Goal: Task Accomplishment & Management: Complete application form

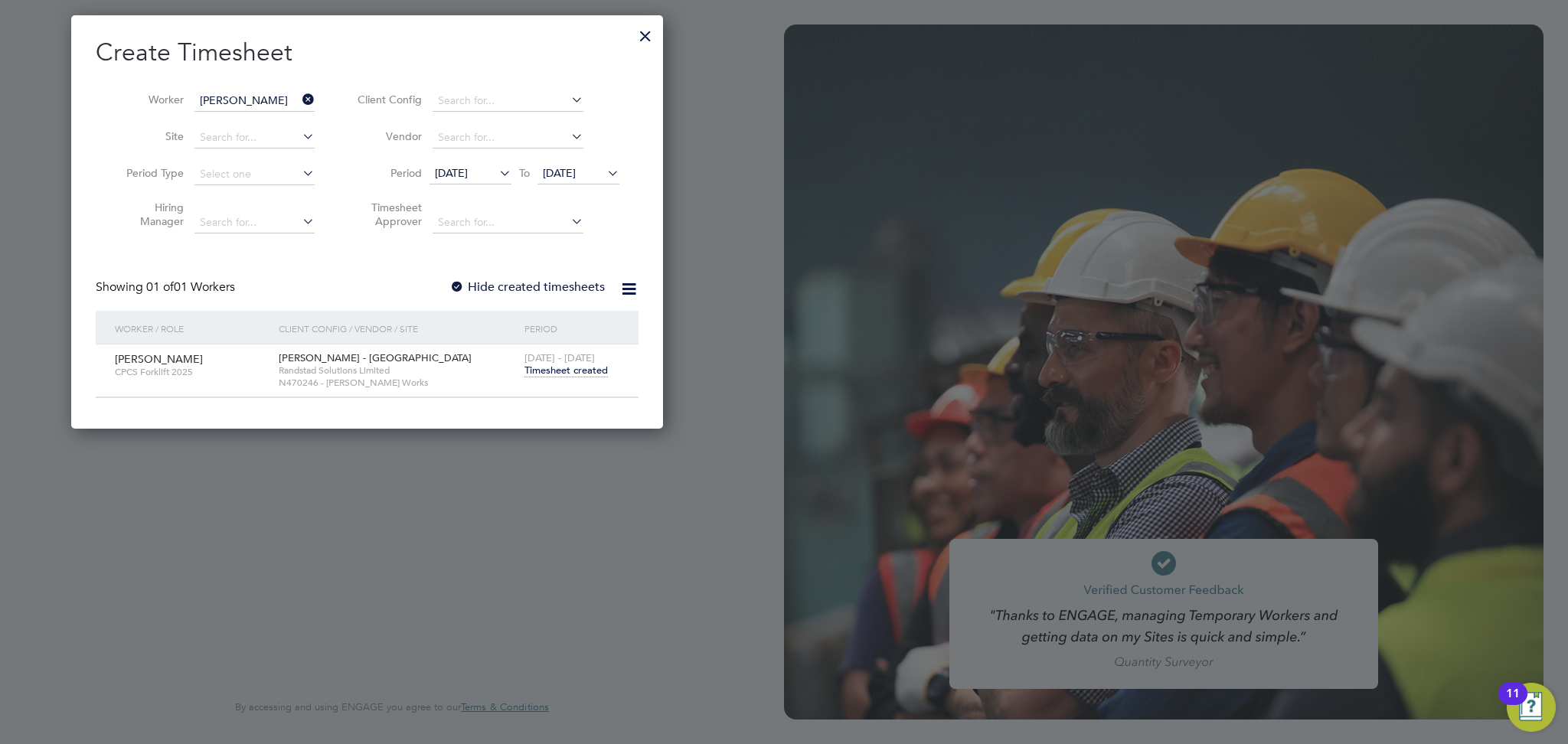
scroll to position [8, 7]
click at [300, 101] on icon at bounding box center [300, 100] width 0 height 22
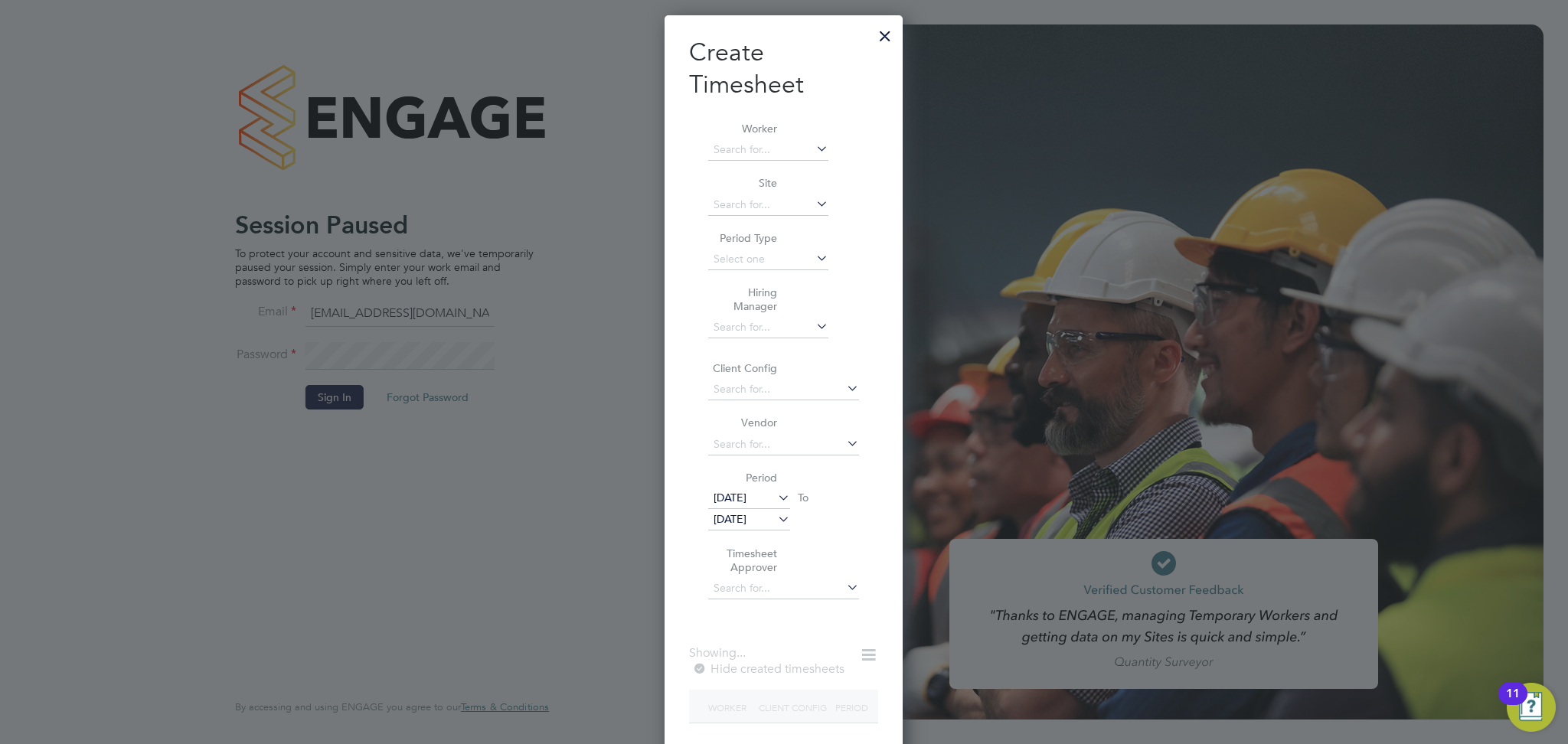
click at [886, 34] on div at bounding box center [885, 32] width 28 height 28
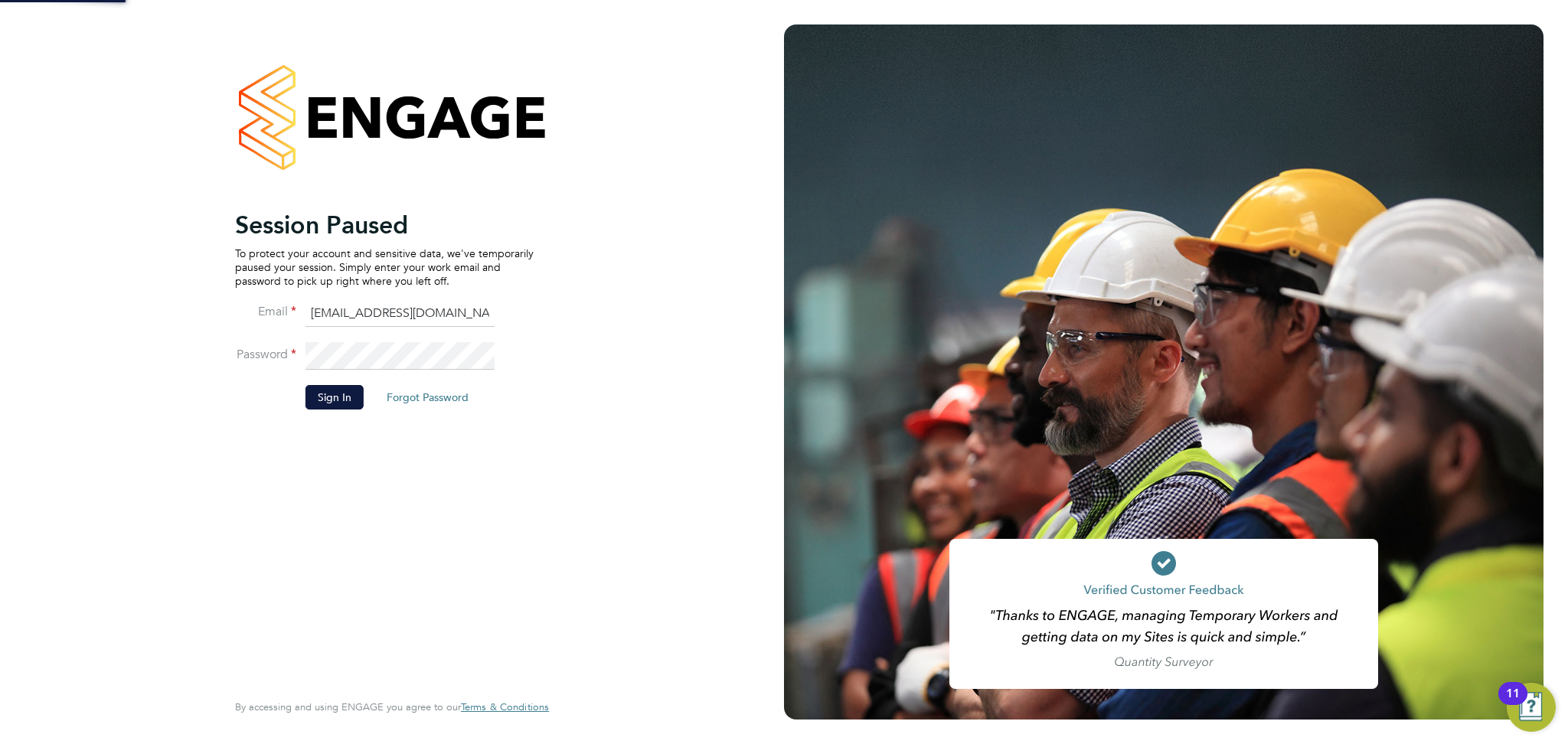
scroll to position [7, 7]
click at [346, 391] on button "Sign In" at bounding box center [335, 397] width 59 height 24
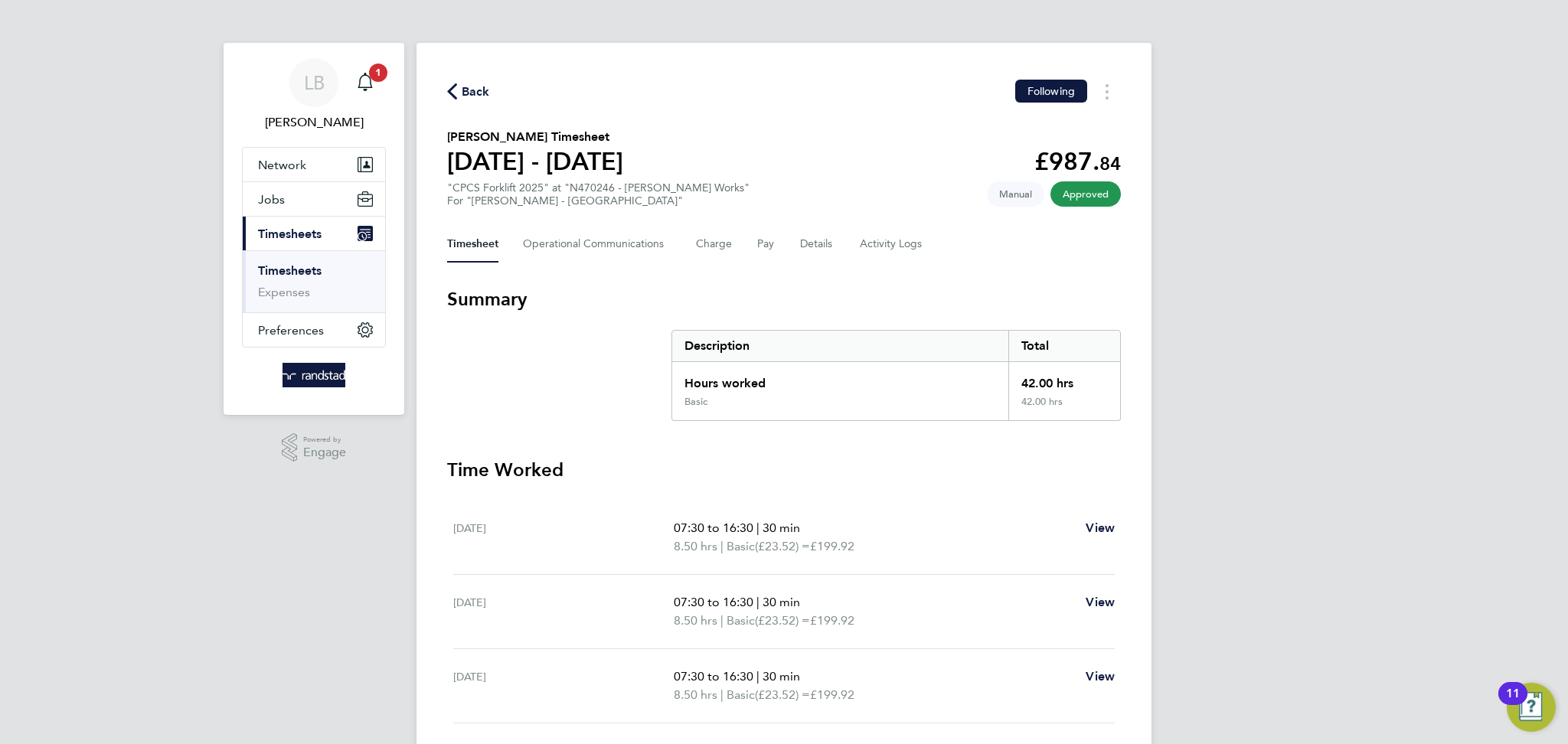
click at [474, 85] on span "Back" at bounding box center [476, 92] width 28 height 18
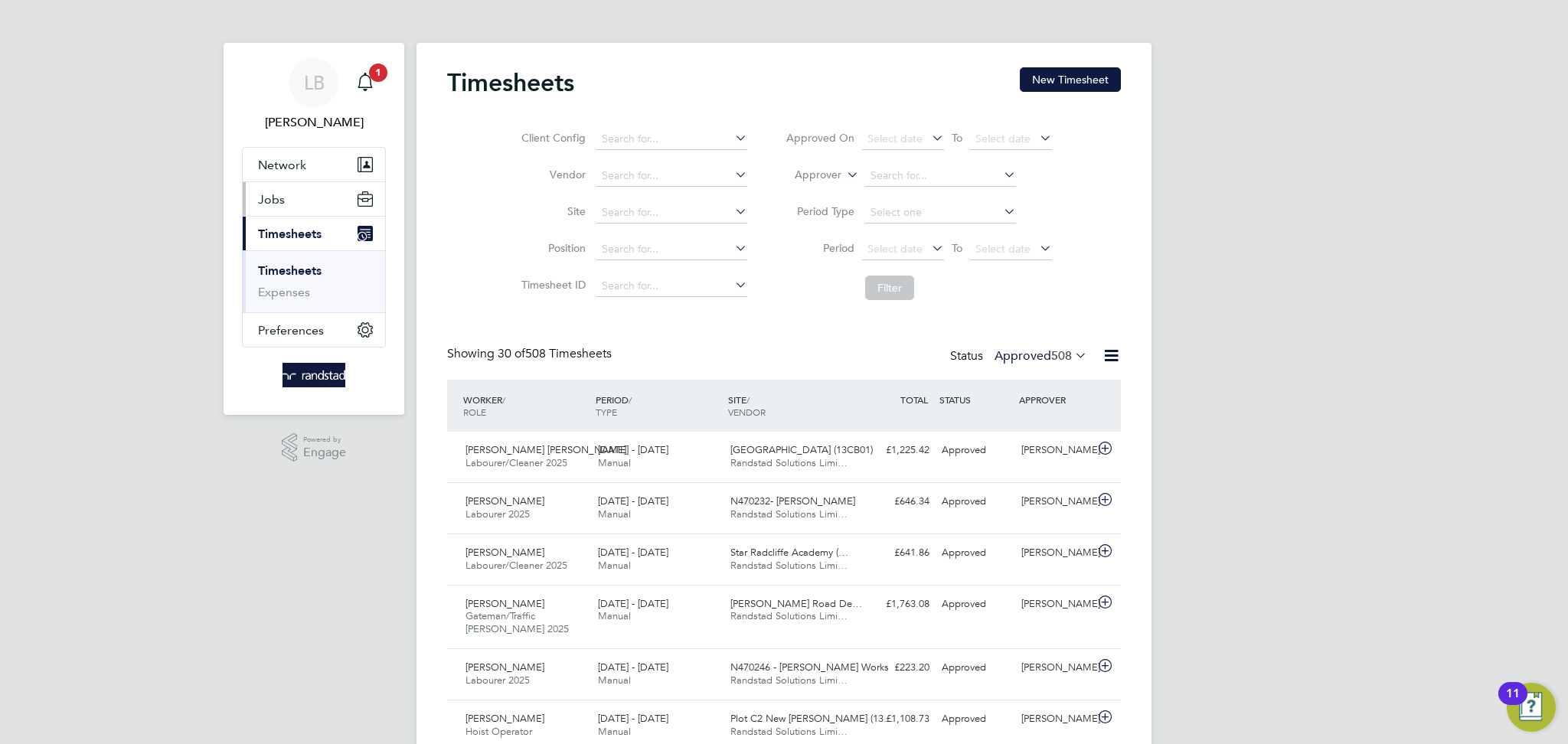
click at [280, 200] on span "Jobs" at bounding box center [271, 199] width 27 height 14
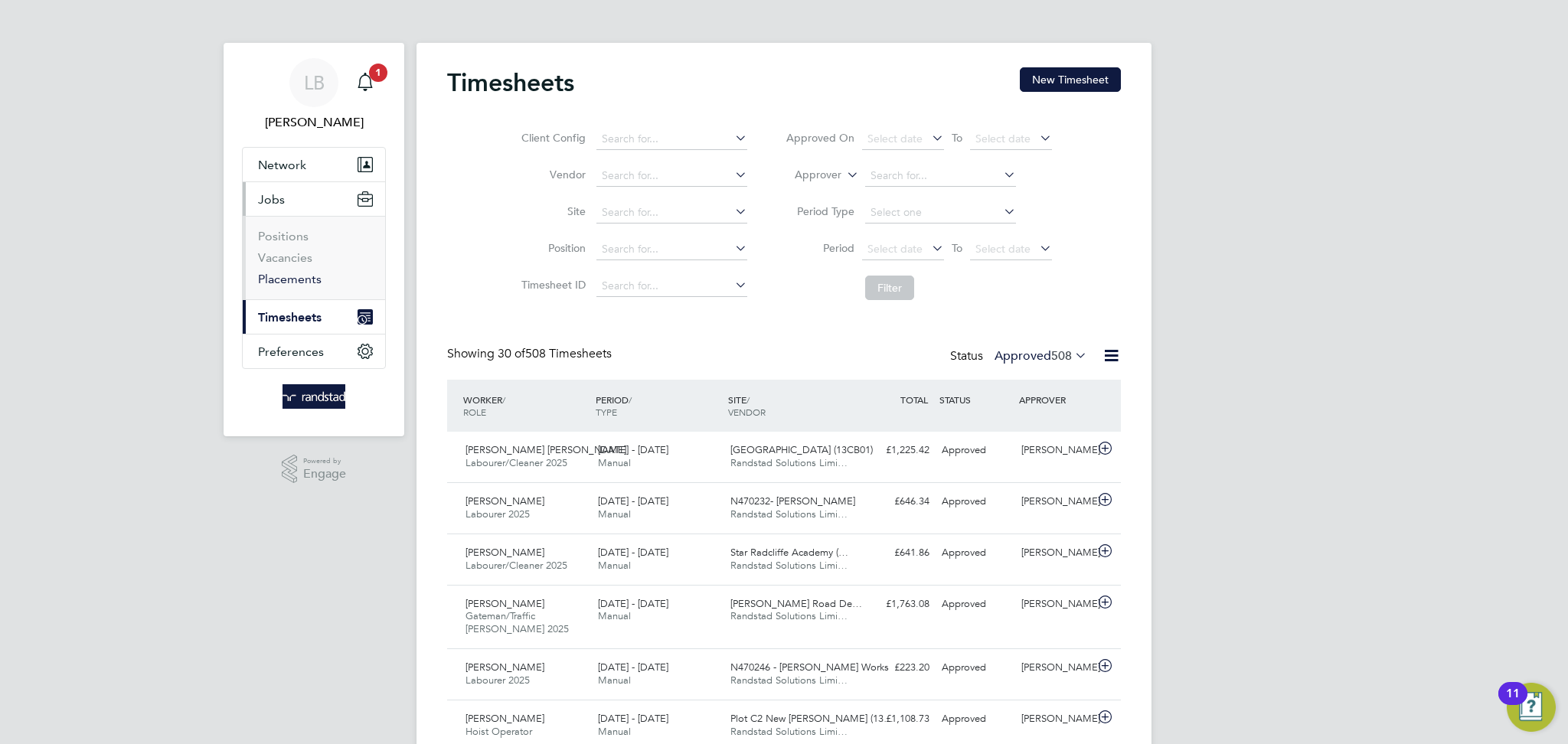
click at [306, 276] on link "Placements" at bounding box center [290, 279] width 64 height 14
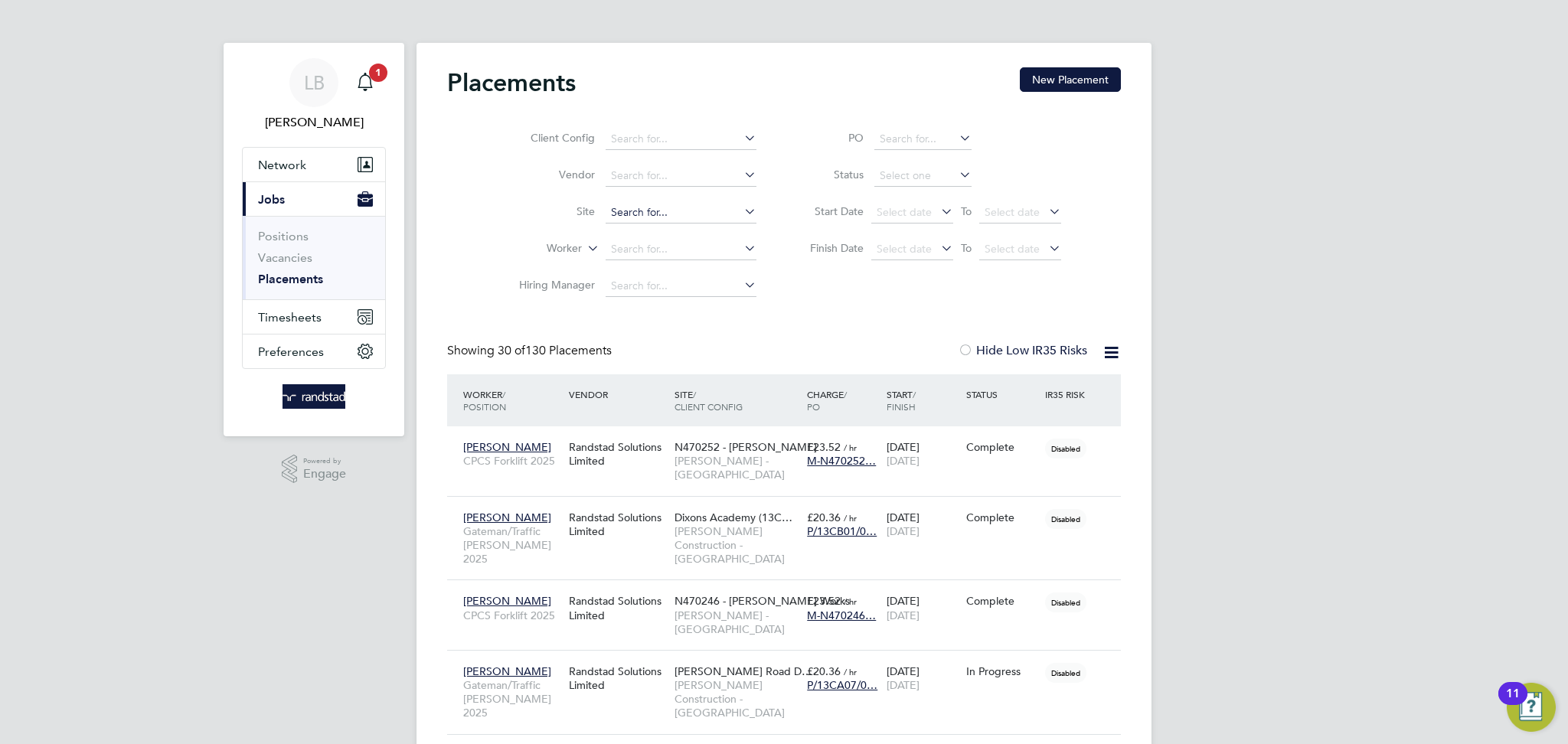
click at [653, 217] on input at bounding box center [681, 213] width 151 height 22
click at [649, 229] on b "Newhouse" at bounding box center [655, 234] width 89 height 13
type input "Newhouse Academy (13CA01)"
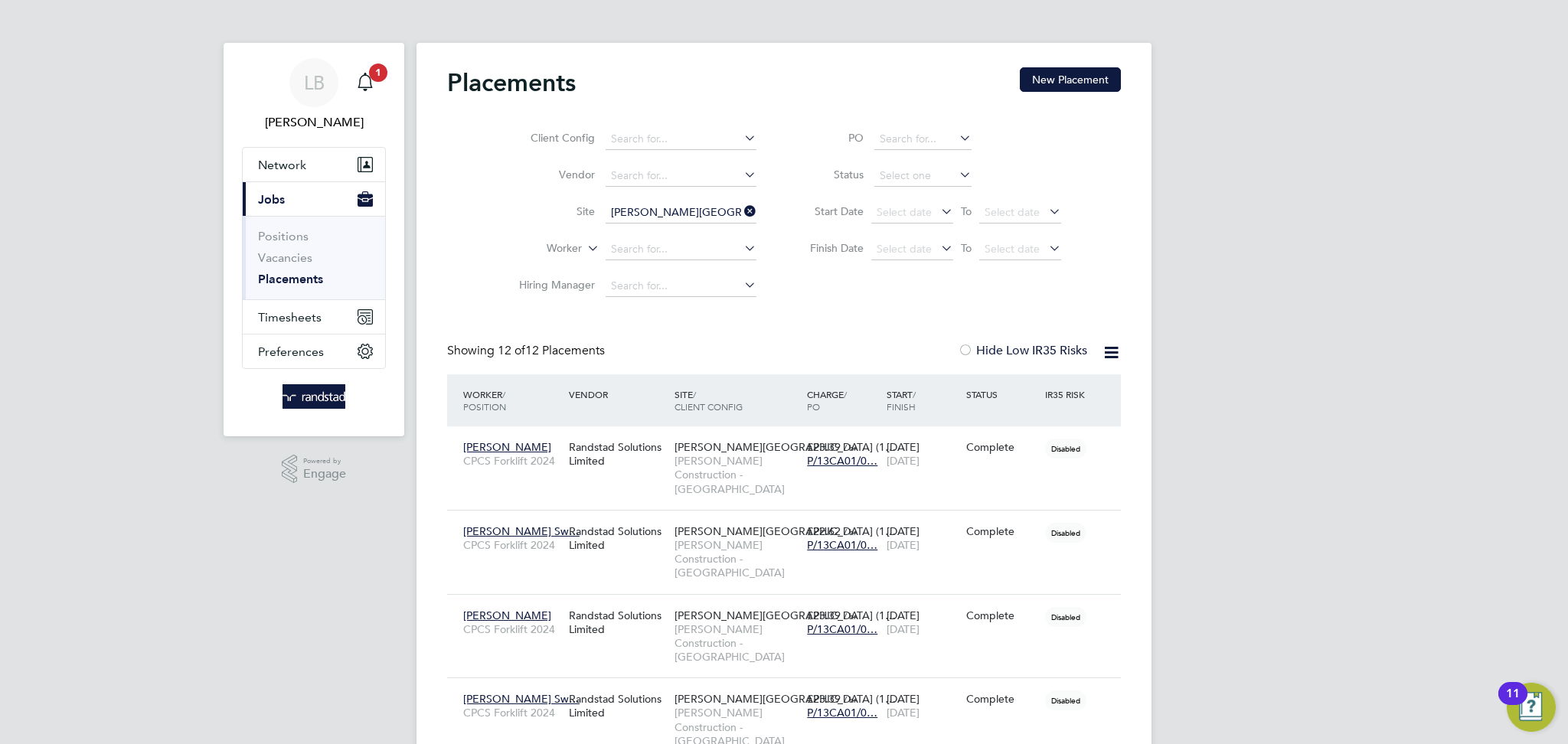
click at [1038, 348] on label "Hide Low IR35 Risks" at bounding box center [1022, 351] width 130 height 15
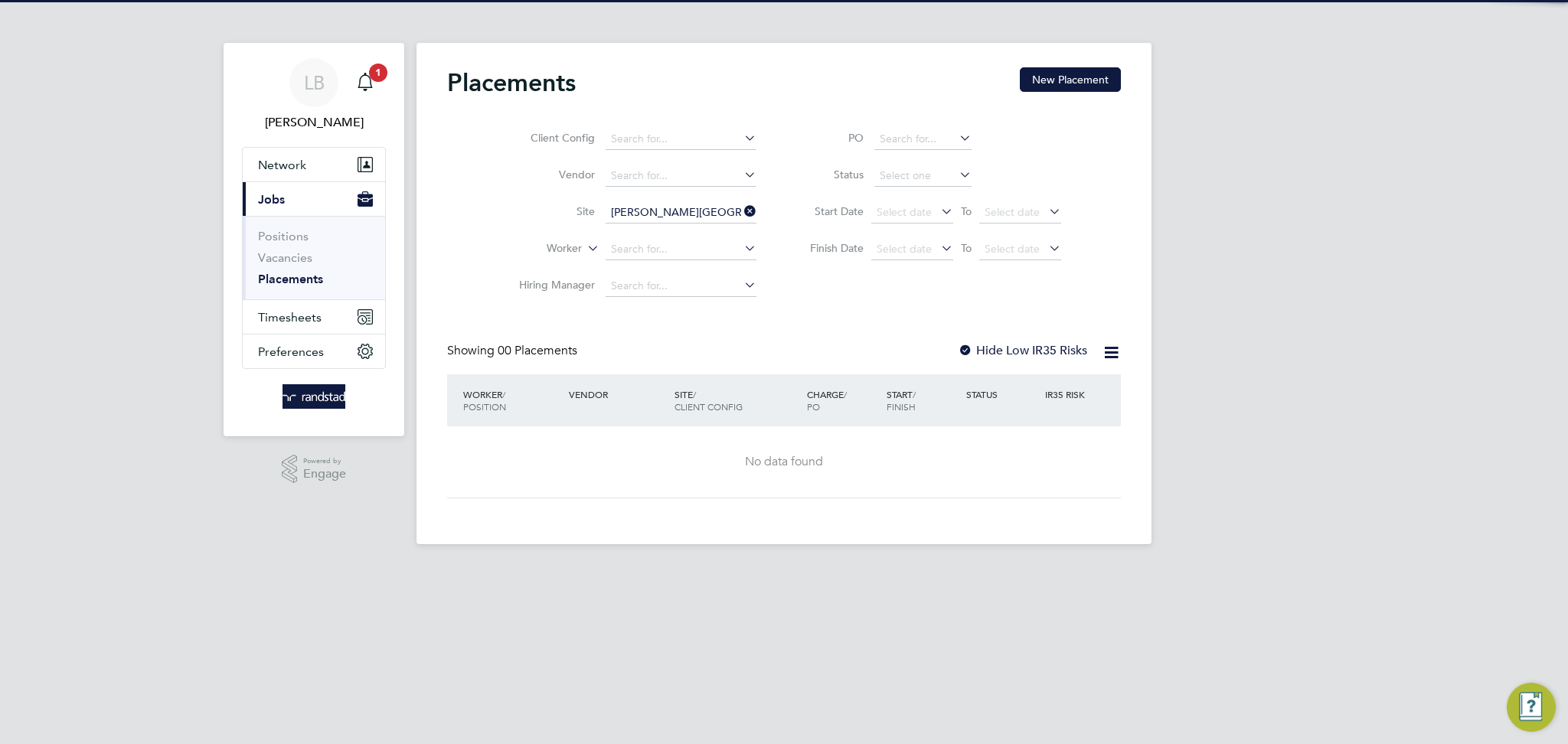
click at [1038, 348] on label "Hide Low IR35 Risks" at bounding box center [1022, 351] width 130 height 15
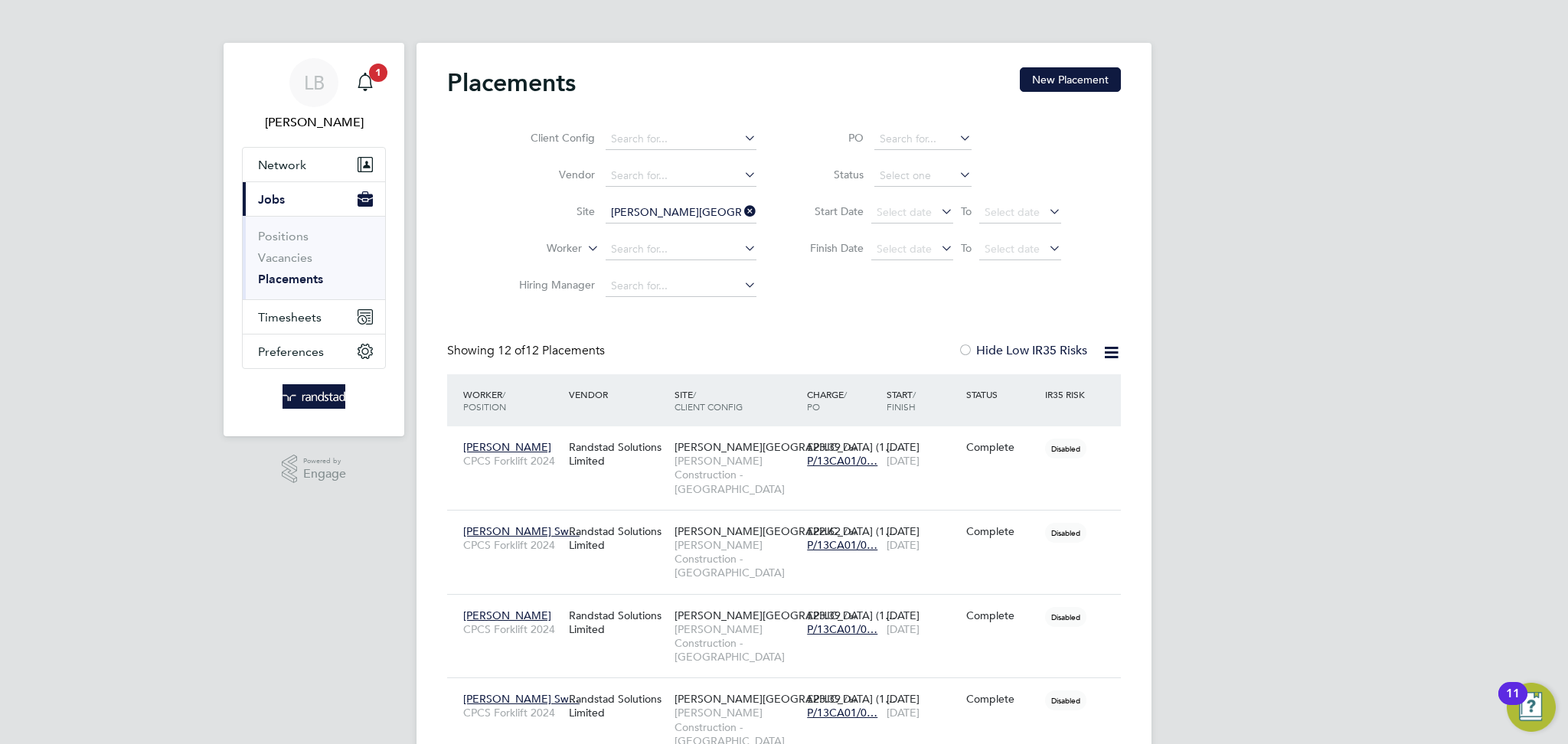
click at [742, 213] on icon at bounding box center [742, 212] width 0 height 22
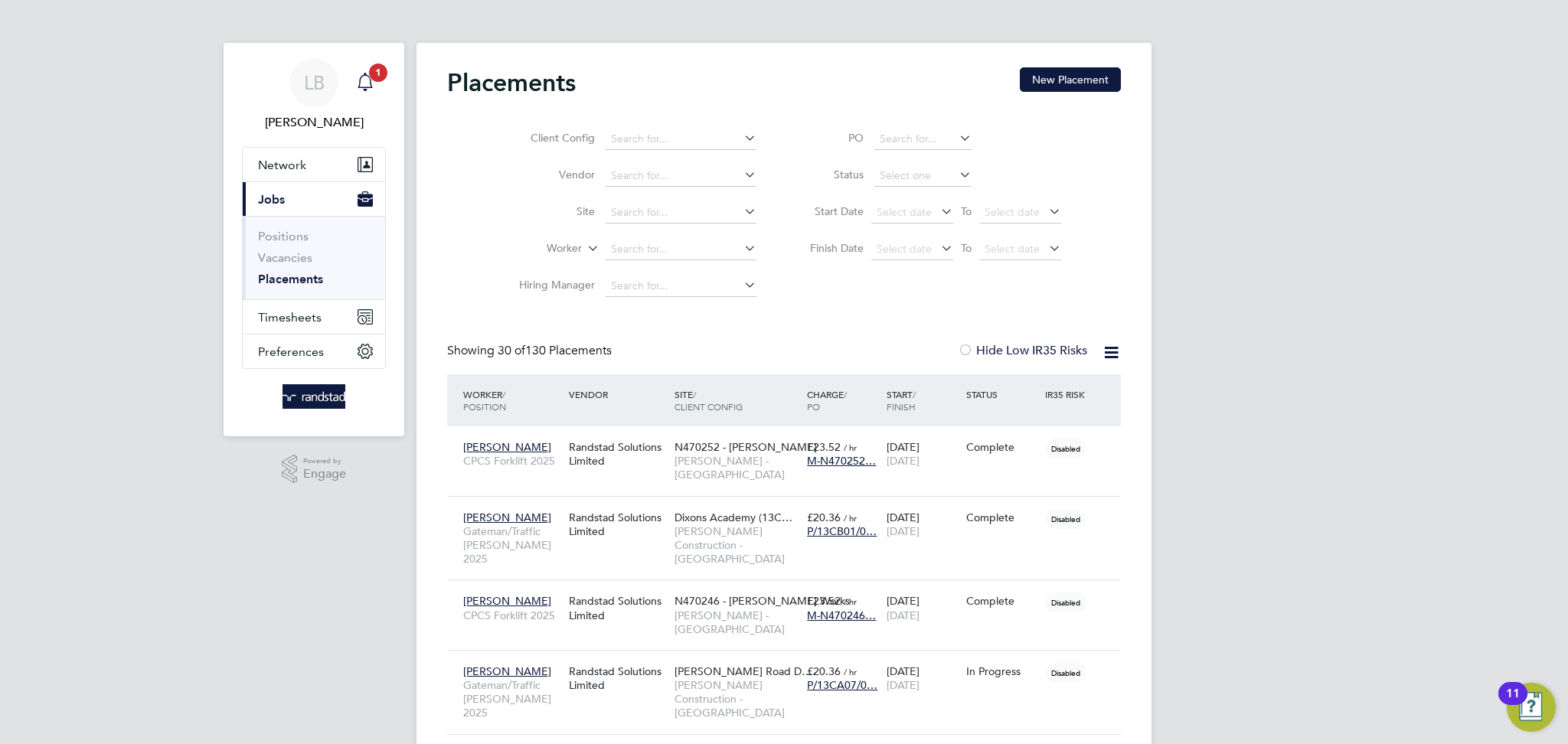
click at [374, 90] on div "Main navigation" at bounding box center [365, 83] width 31 height 31
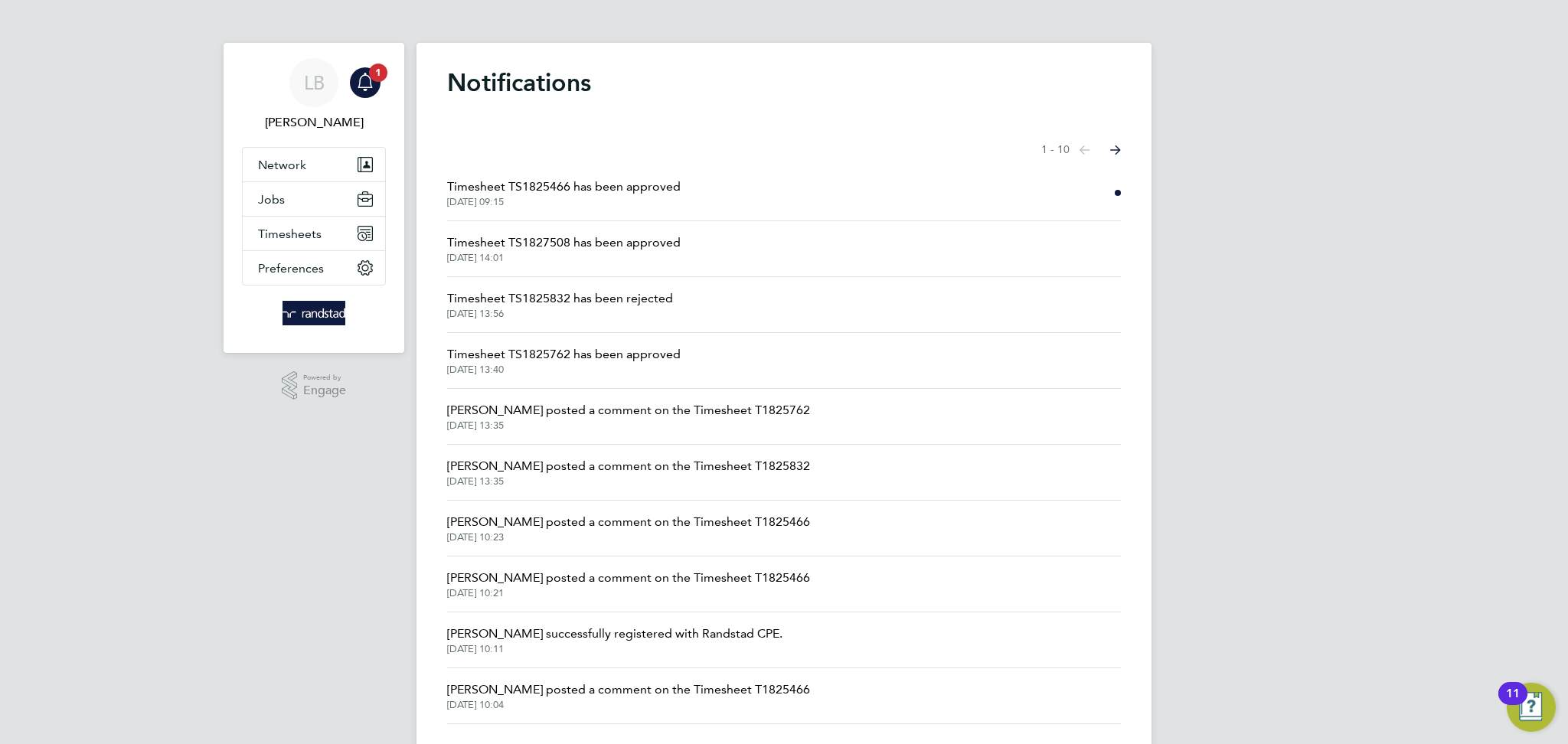
click at [642, 191] on span "Timesheet TS1825466 has been approved" at bounding box center [563, 187] width 234 height 18
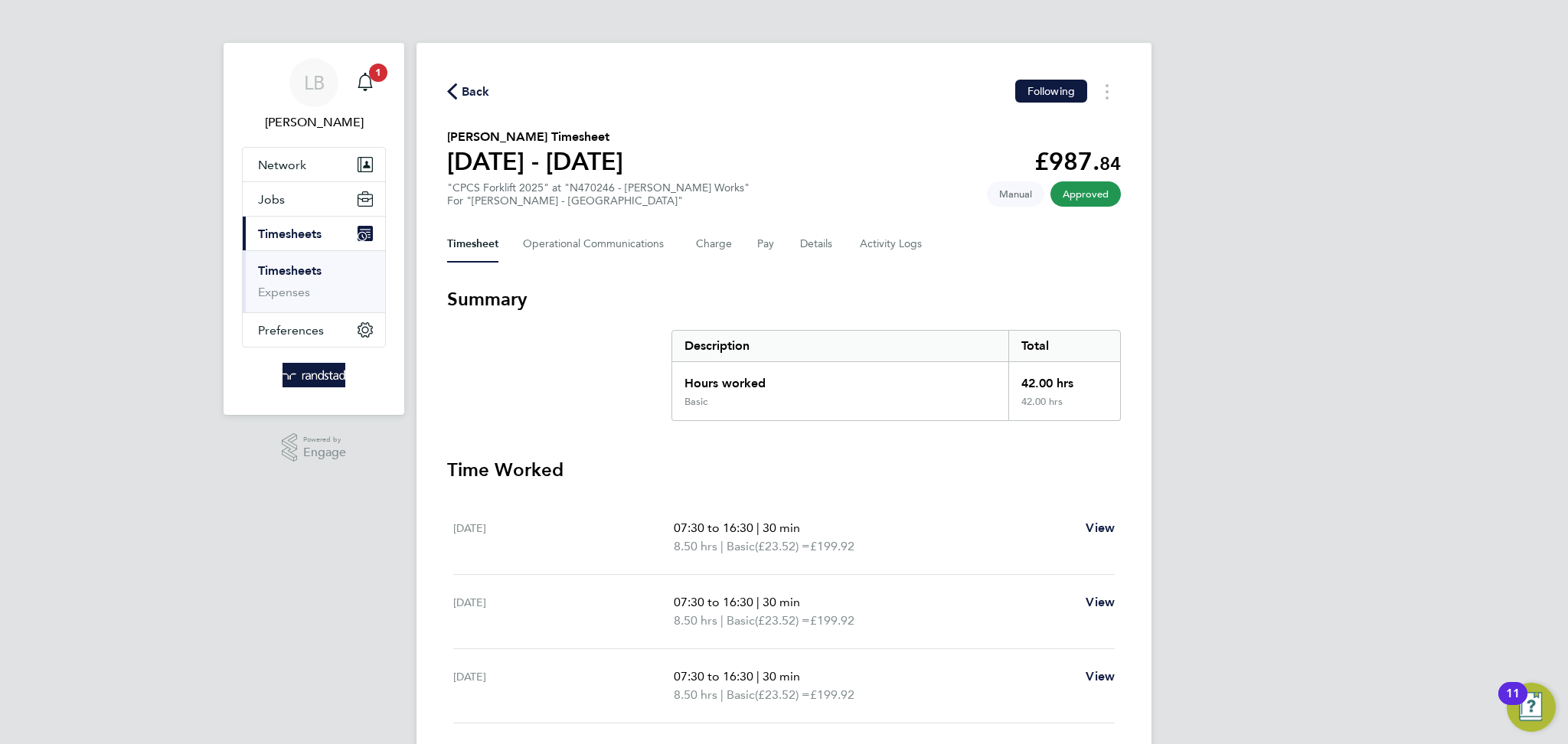
click at [468, 88] on span "Back" at bounding box center [476, 92] width 28 height 18
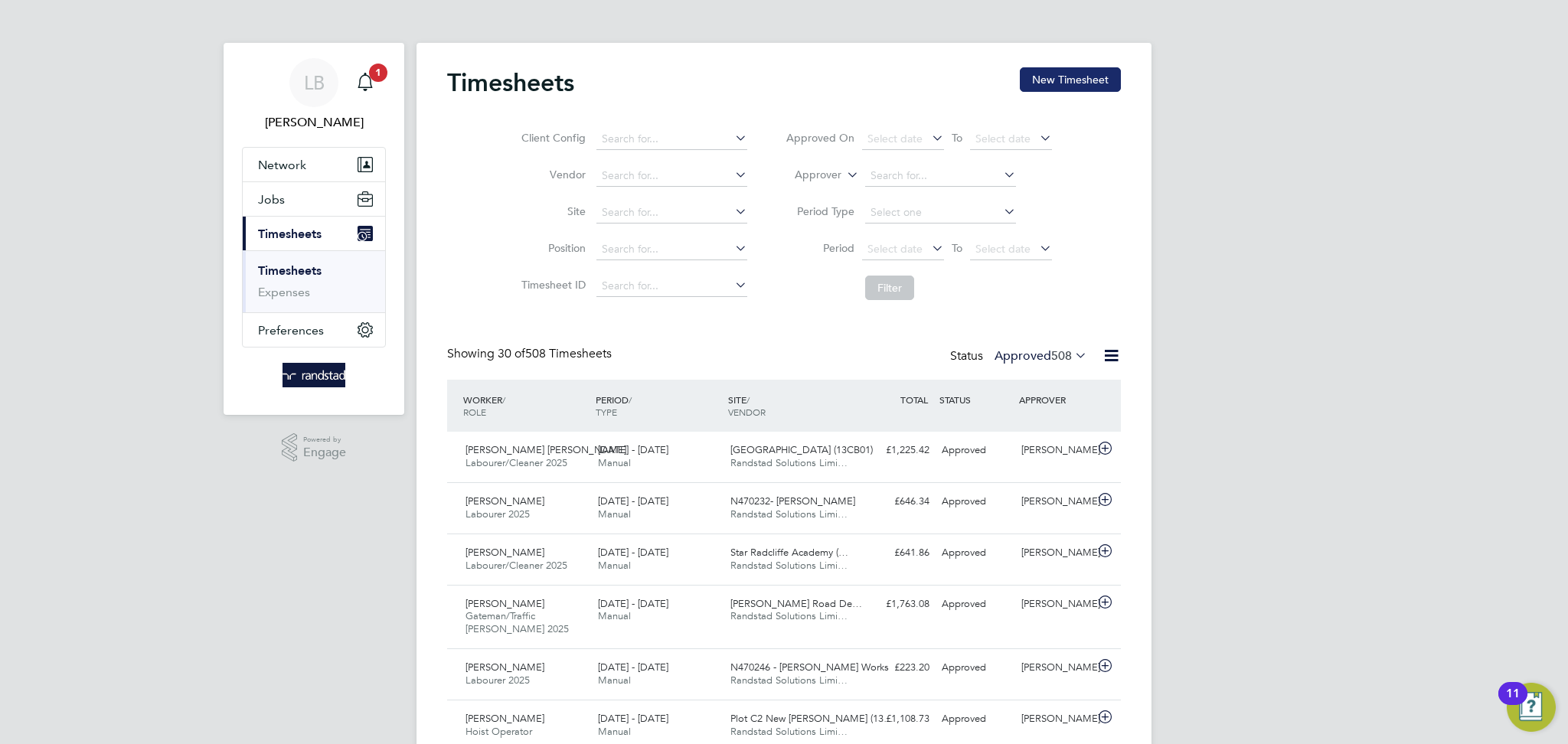
click at [1074, 84] on button "New Timesheet" at bounding box center [1070, 80] width 101 height 24
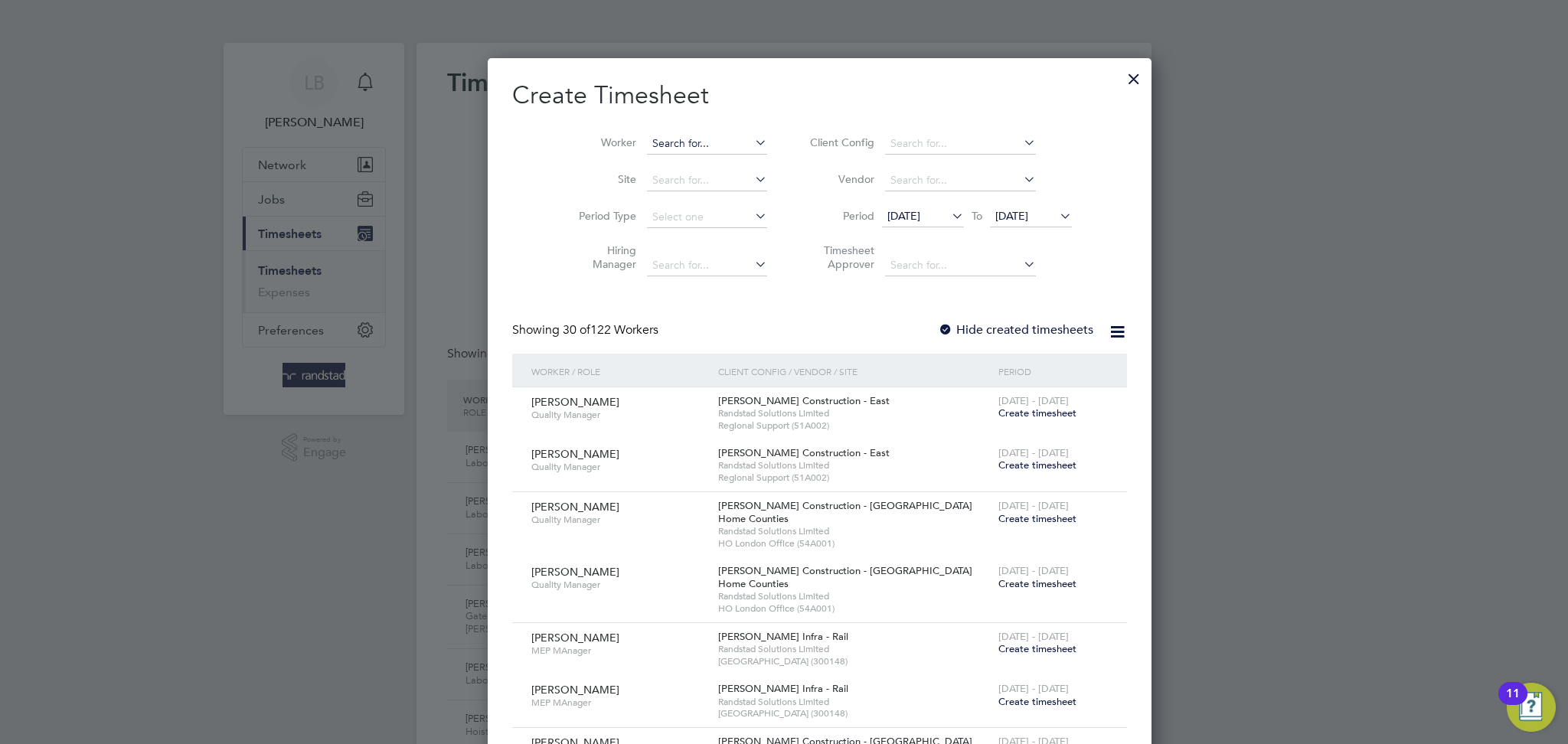
click at [652, 147] on input at bounding box center [707, 144] width 121 height 22
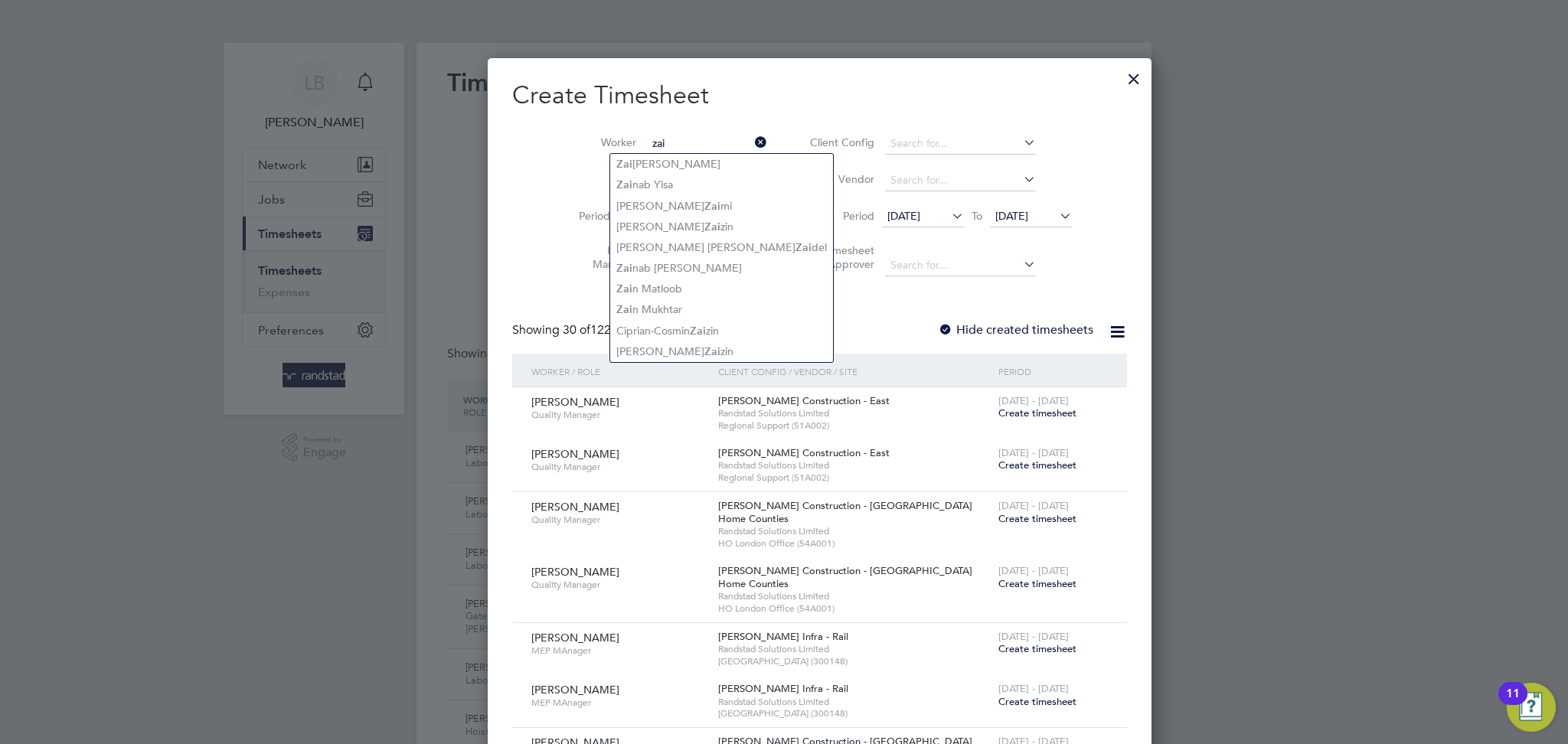
type input "zai"
paste input "Zainab Lawal"
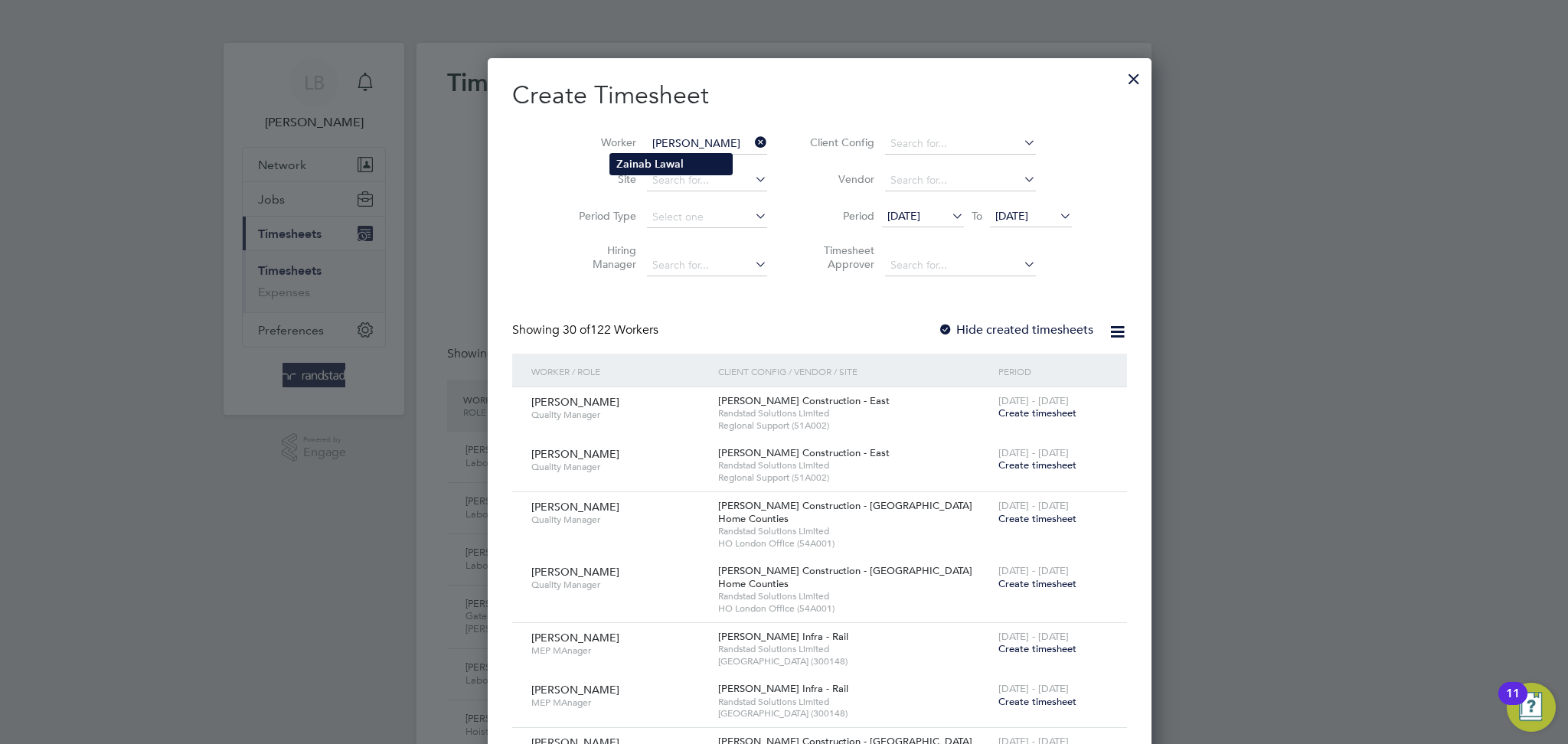
type input "Zainab Lawal"
click at [663, 167] on b "Lawal" at bounding box center [669, 164] width 29 height 13
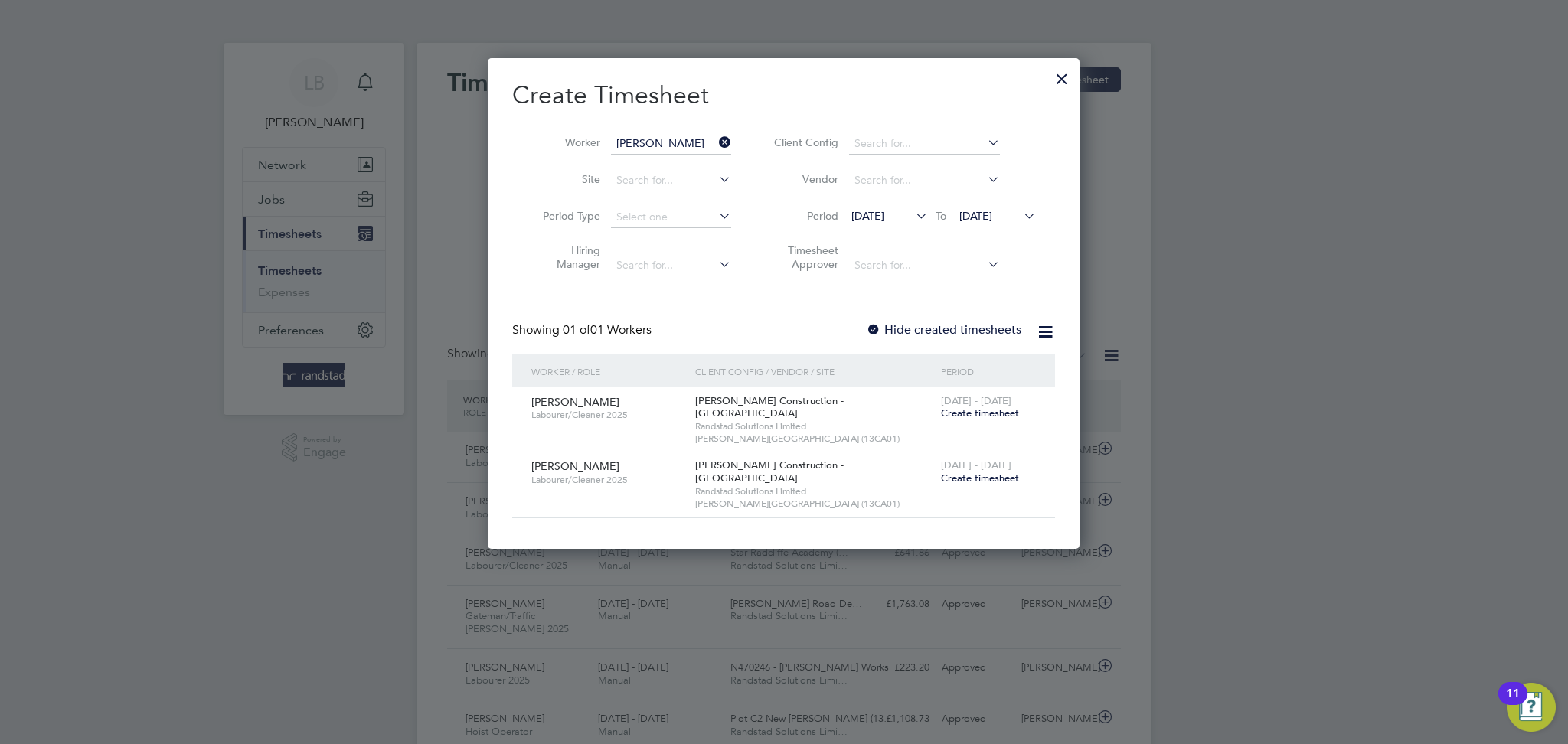
click at [933, 327] on label "Hide created timesheets" at bounding box center [944, 330] width 156 height 15
click at [962, 412] on span "Create timesheet" at bounding box center [979, 413] width 78 height 13
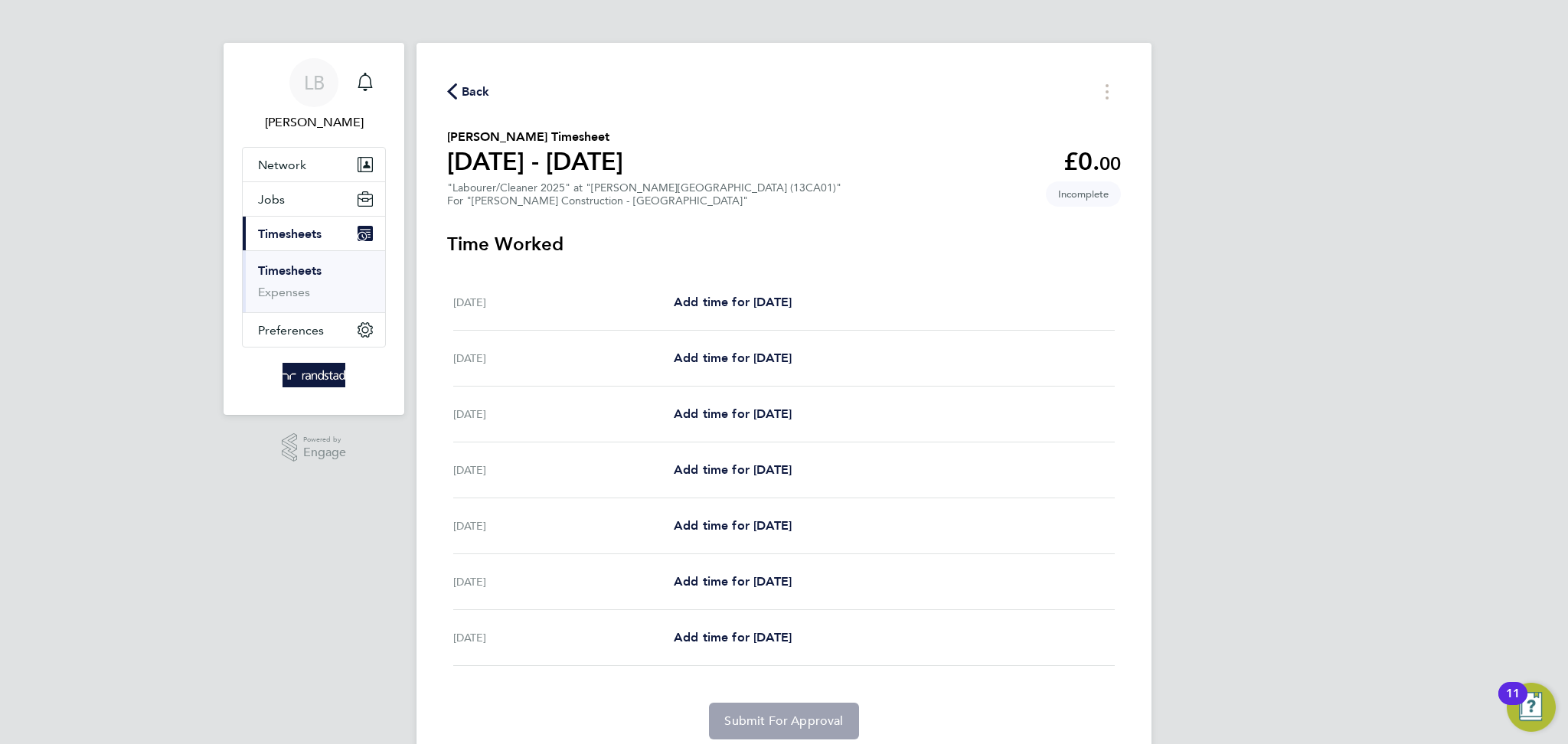
click at [462, 94] on span "Back" at bounding box center [476, 92] width 28 height 18
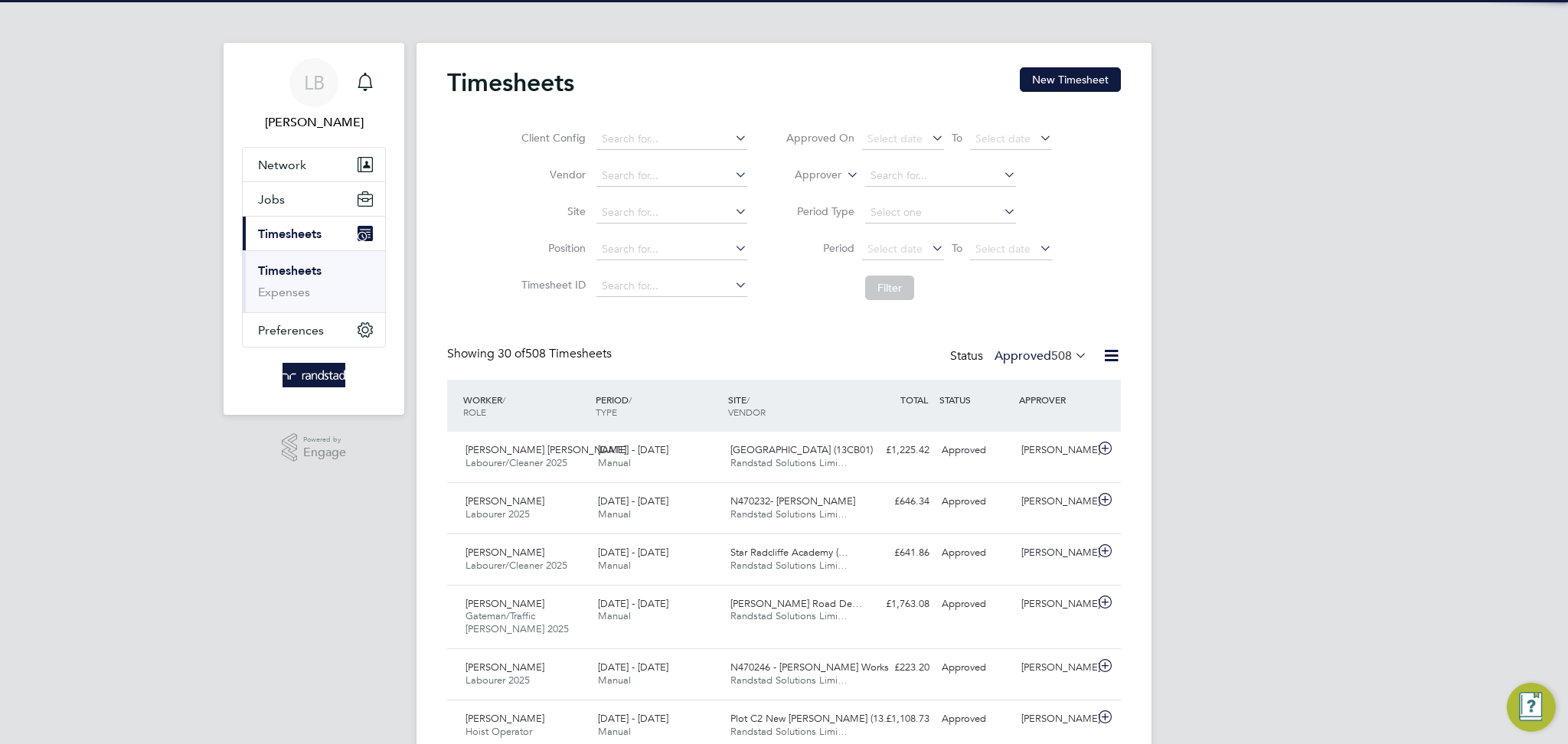
scroll to position [38, 132]
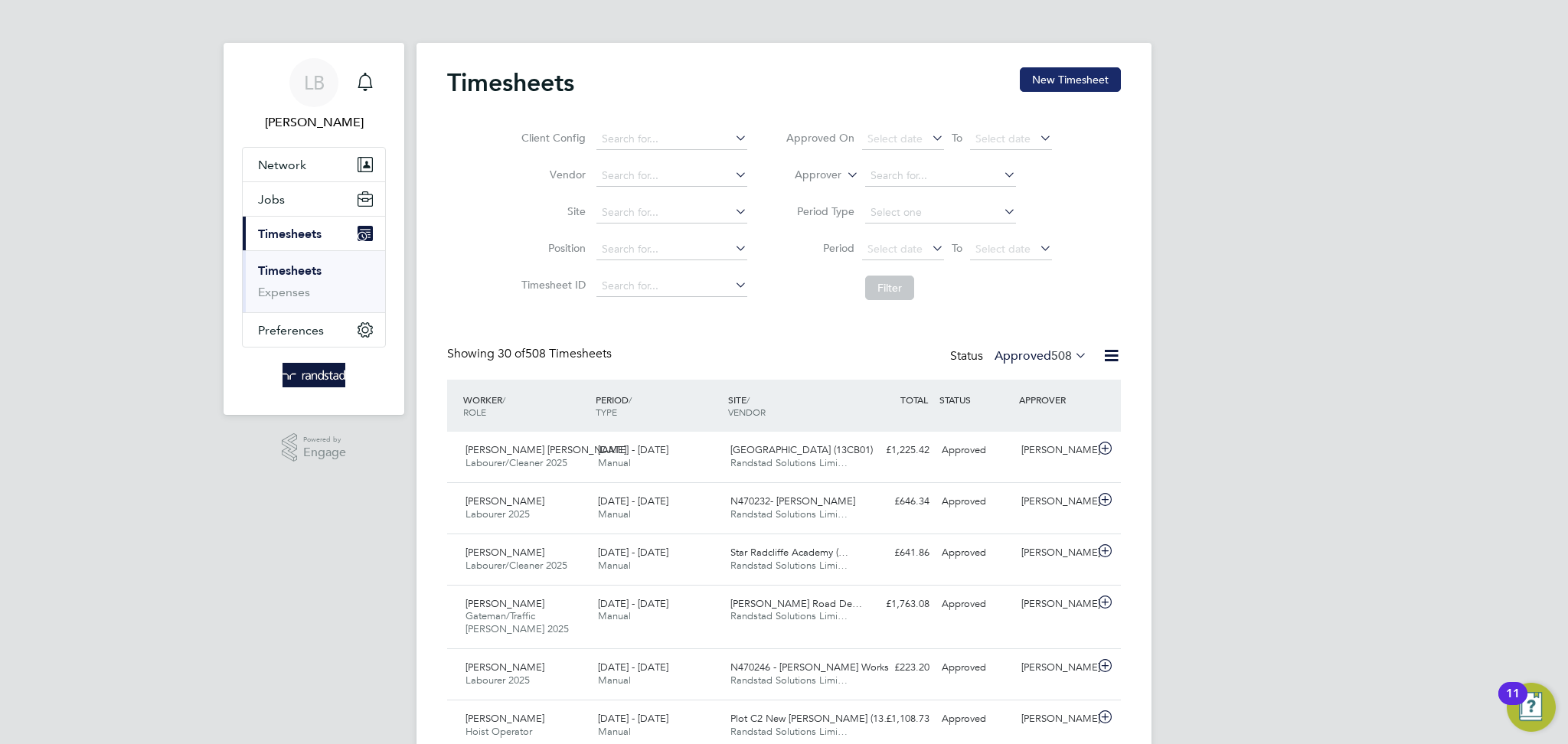
click at [1081, 84] on button "New Timesheet" at bounding box center [1070, 80] width 101 height 24
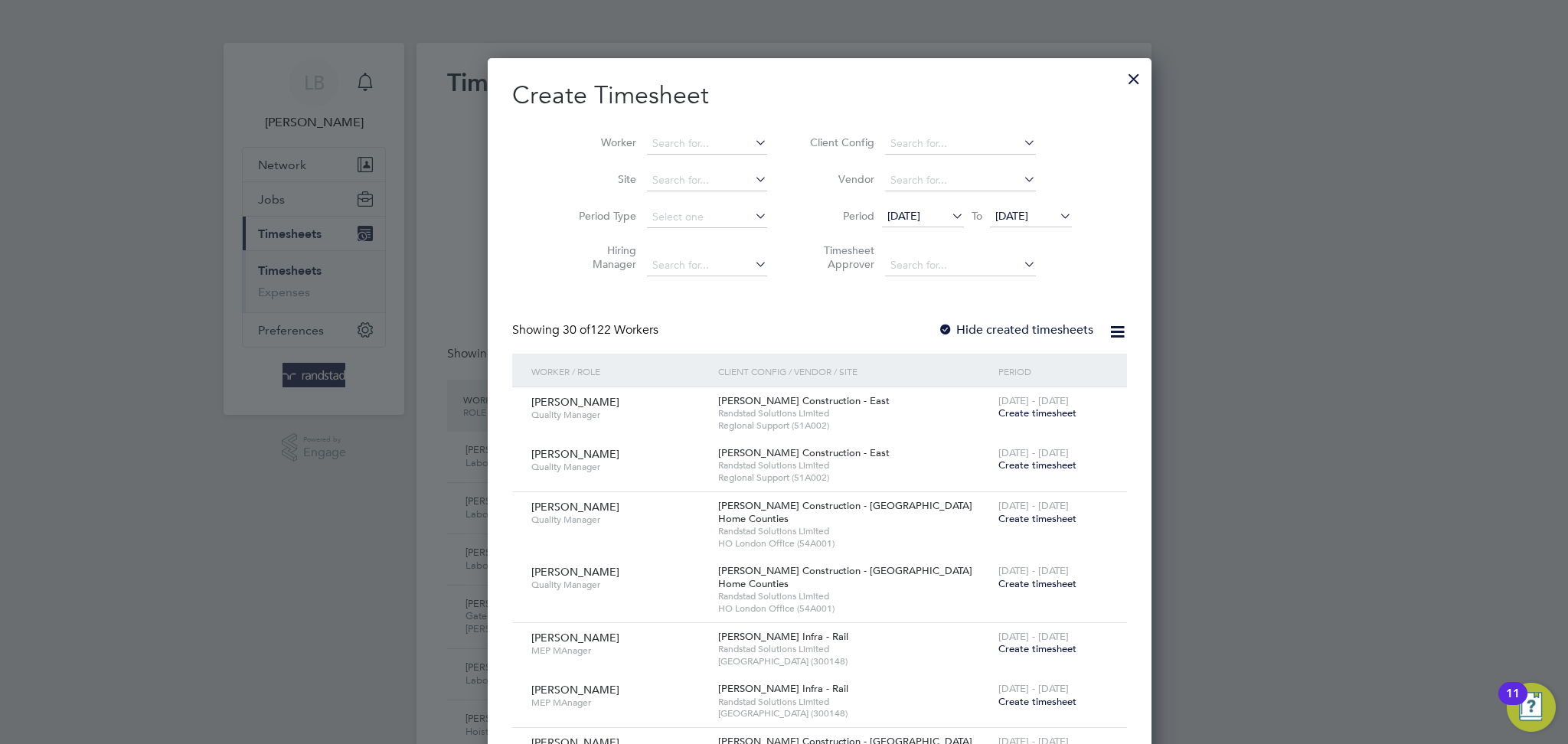
click at [690, 131] on li "Worker" at bounding box center [667, 144] width 238 height 37
click at [687, 137] on input at bounding box center [707, 144] width 121 height 22
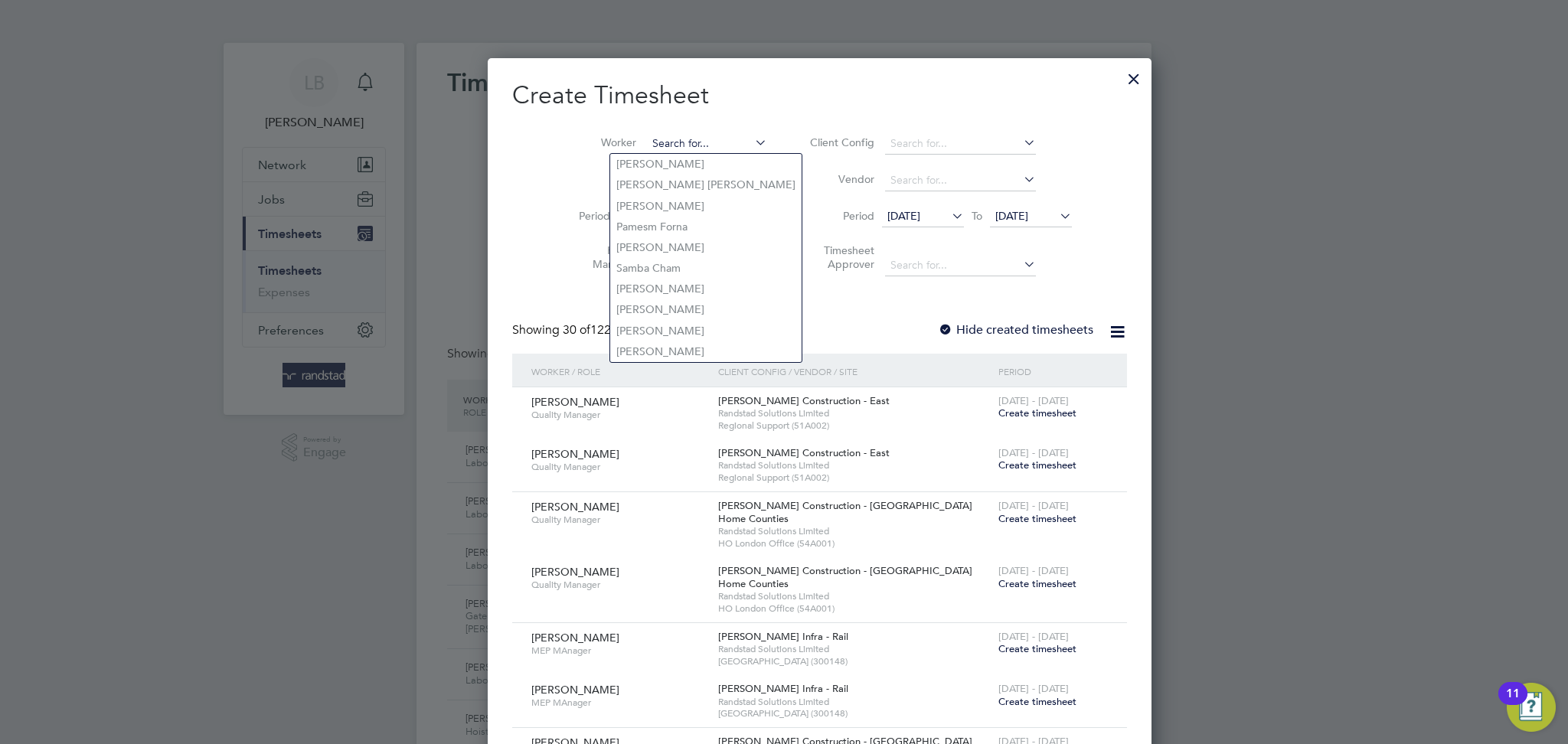
paste input "Zainab Lawal"
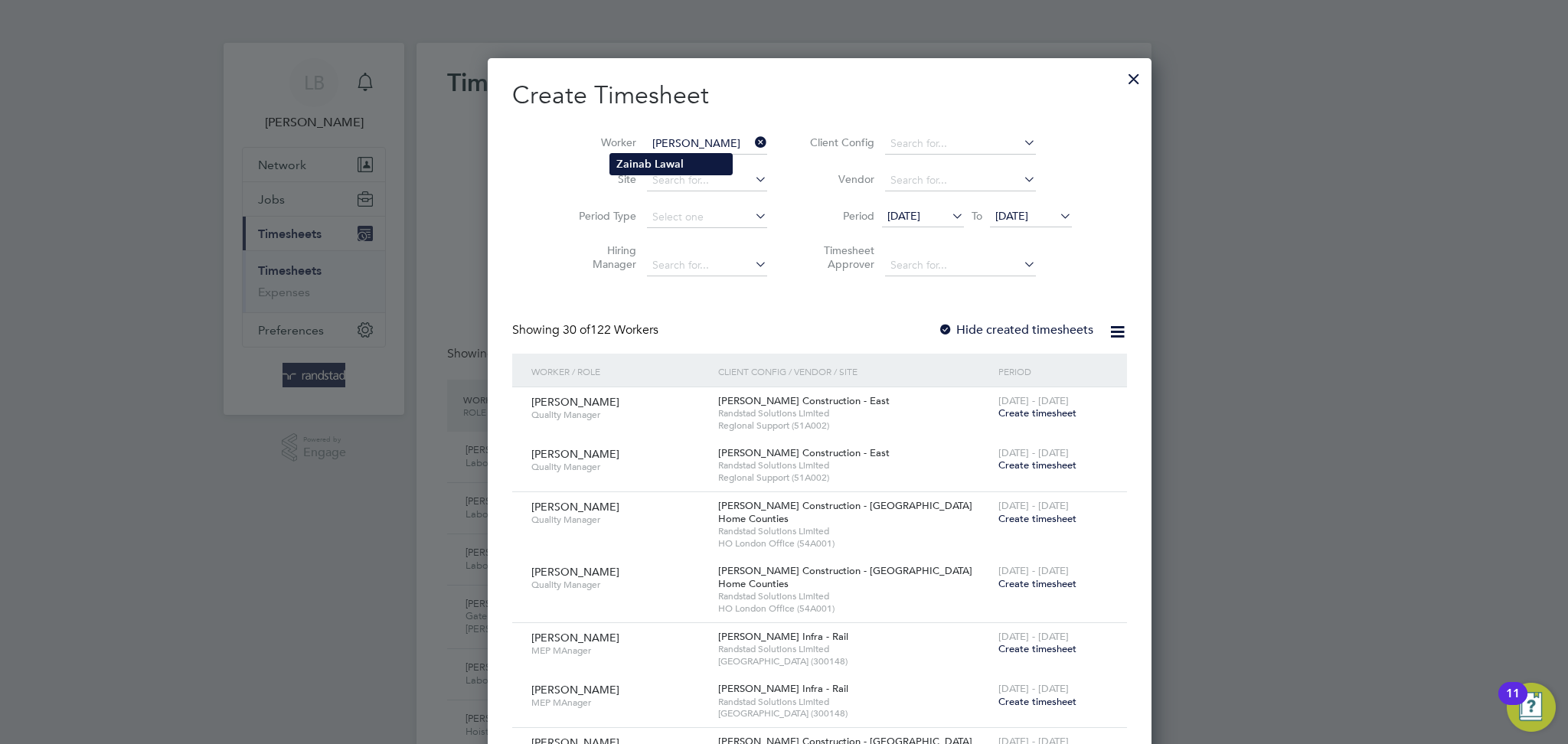
type input "Zainab Lawal"
click at [669, 171] on li "Zainab Lawal" at bounding box center [671, 164] width 121 height 21
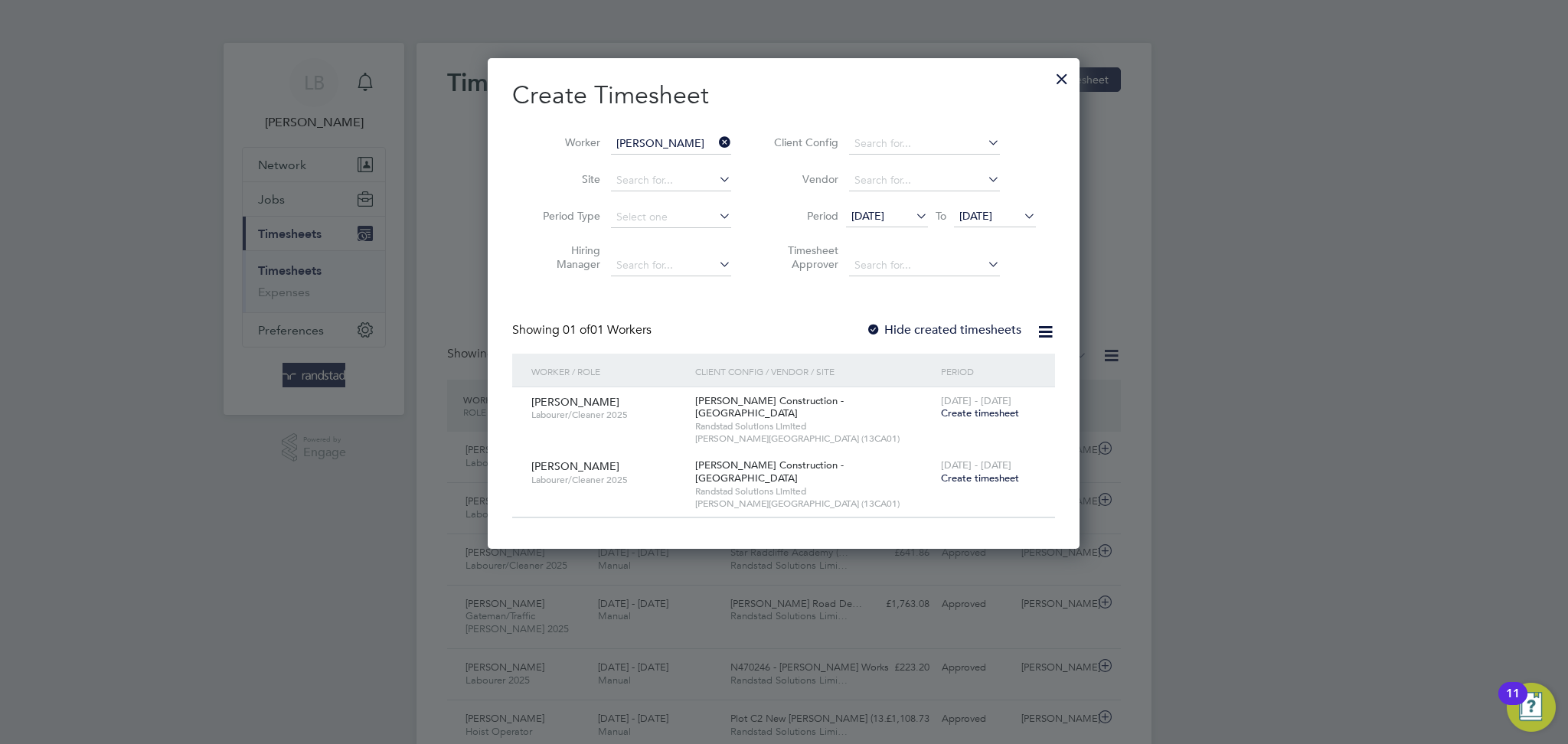
click at [883, 236] on li "Timesheet Approver" at bounding box center [902, 260] width 305 height 49
click at [871, 214] on span "[DATE]" at bounding box center [867, 216] width 33 height 13
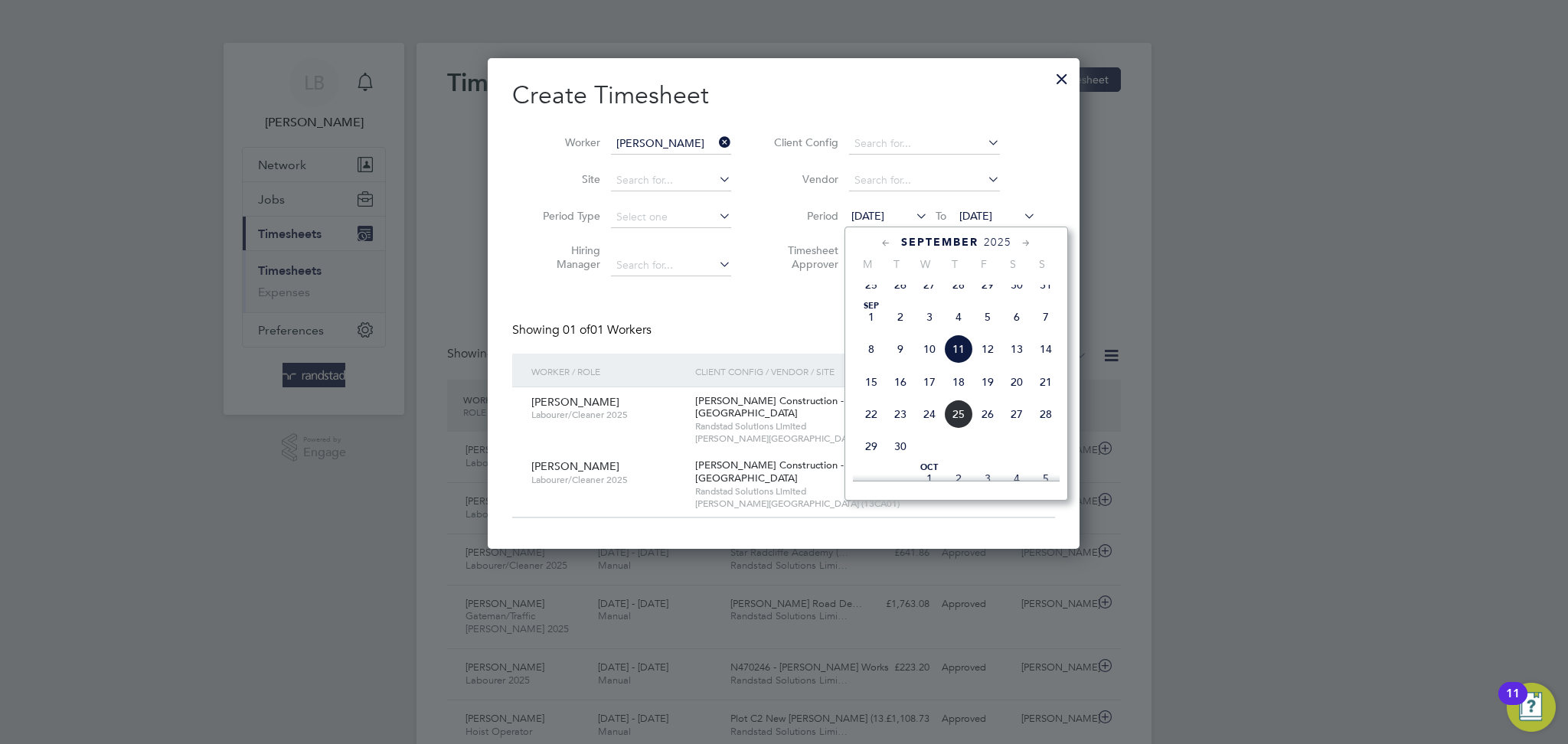
click at [958, 327] on span "4" at bounding box center [959, 316] width 29 height 29
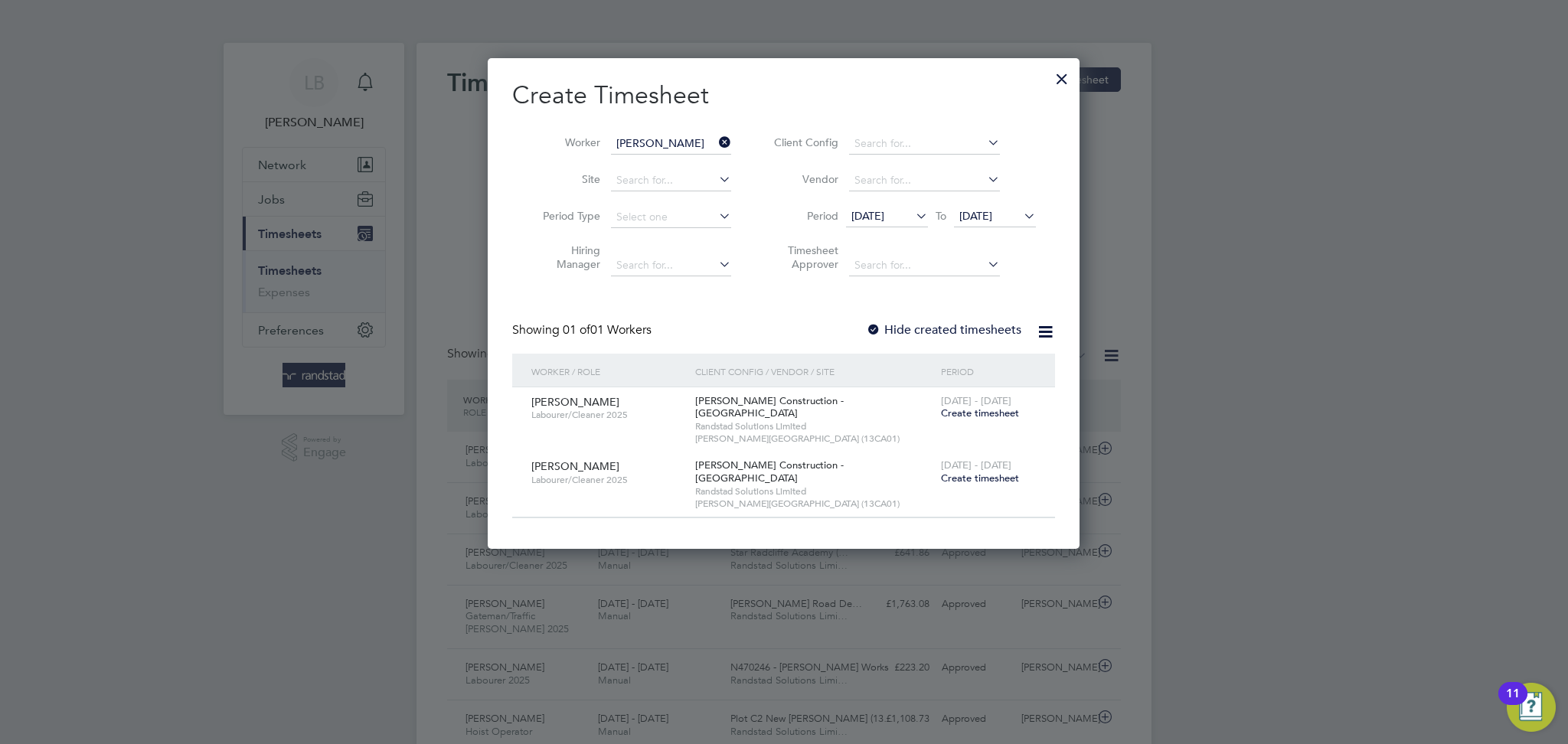
click at [942, 328] on label "Hide created timesheets" at bounding box center [944, 330] width 156 height 15
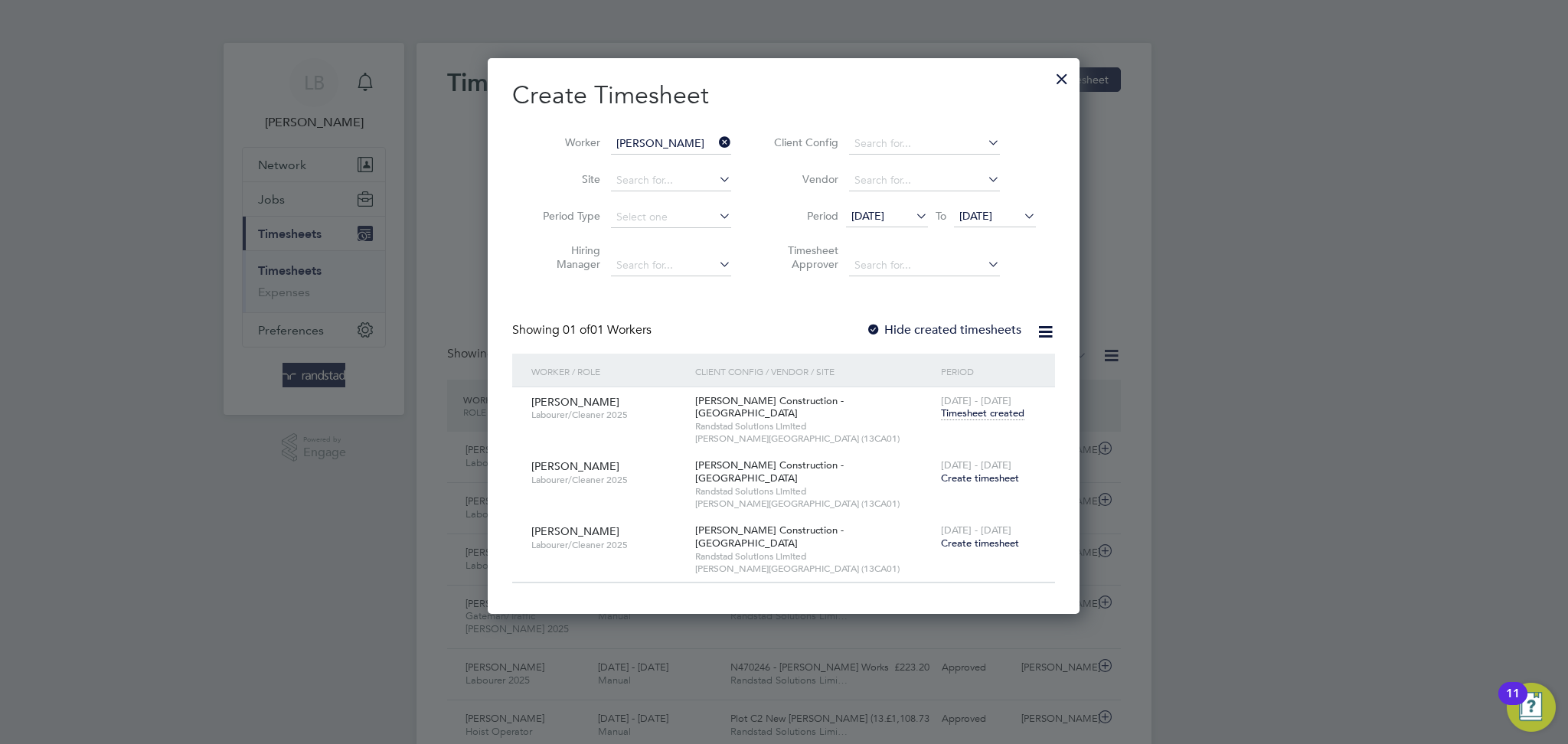
click at [991, 415] on span "Timesheet created" at bounding box center [983, 413] width 84 height 13
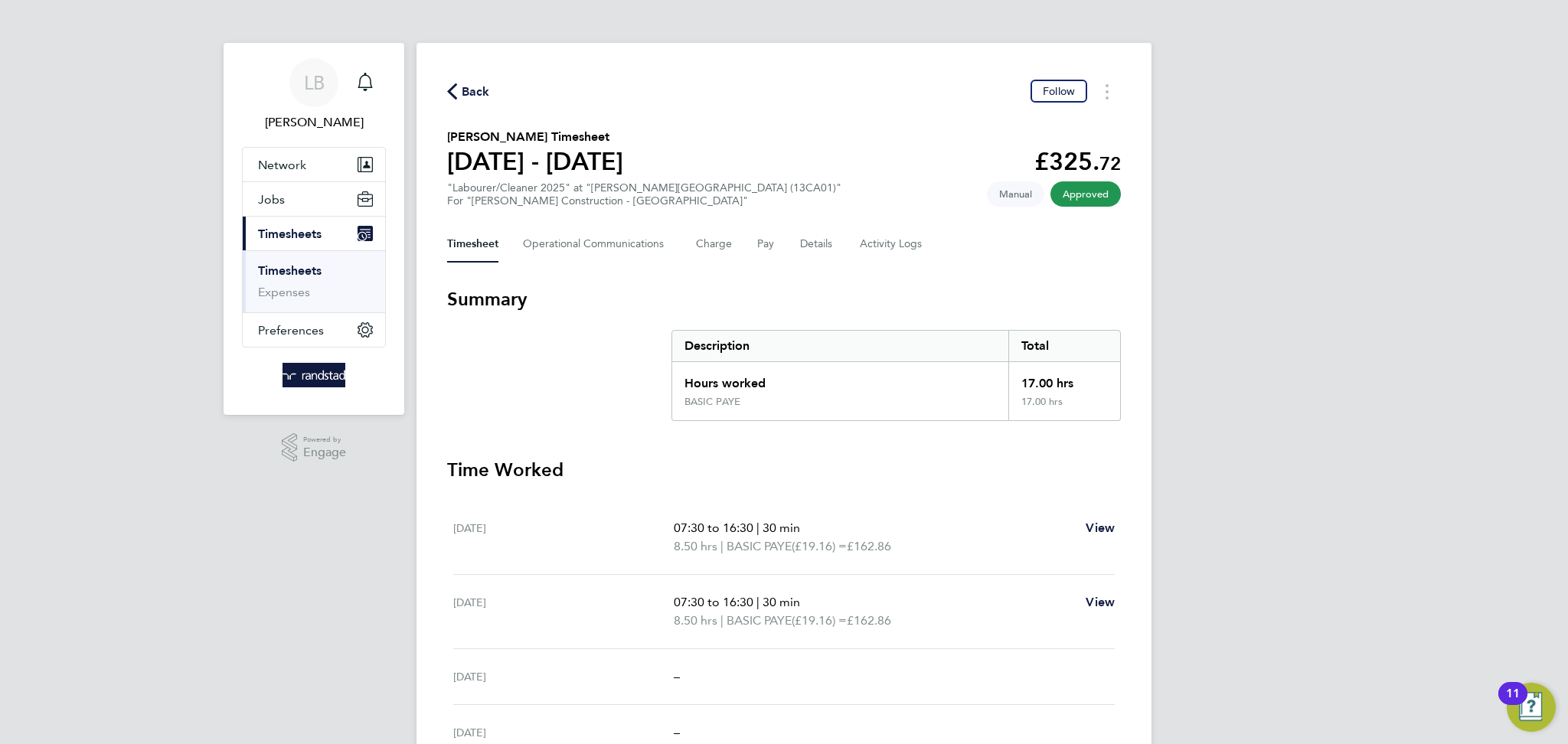
click at [489, 95] on span "Back" at bounding box center [476, 92] width 28 height 18
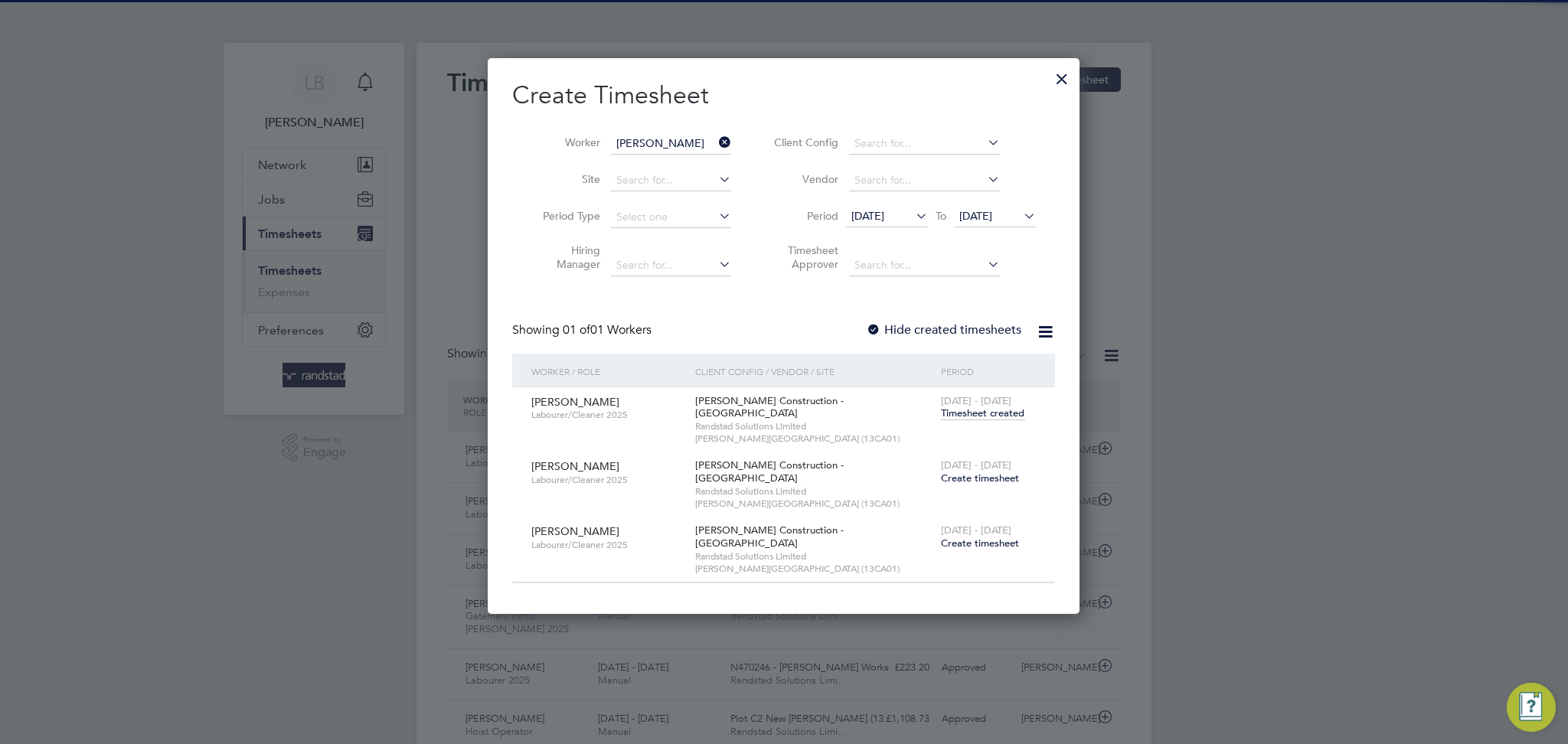
scroll to position [38, 132]
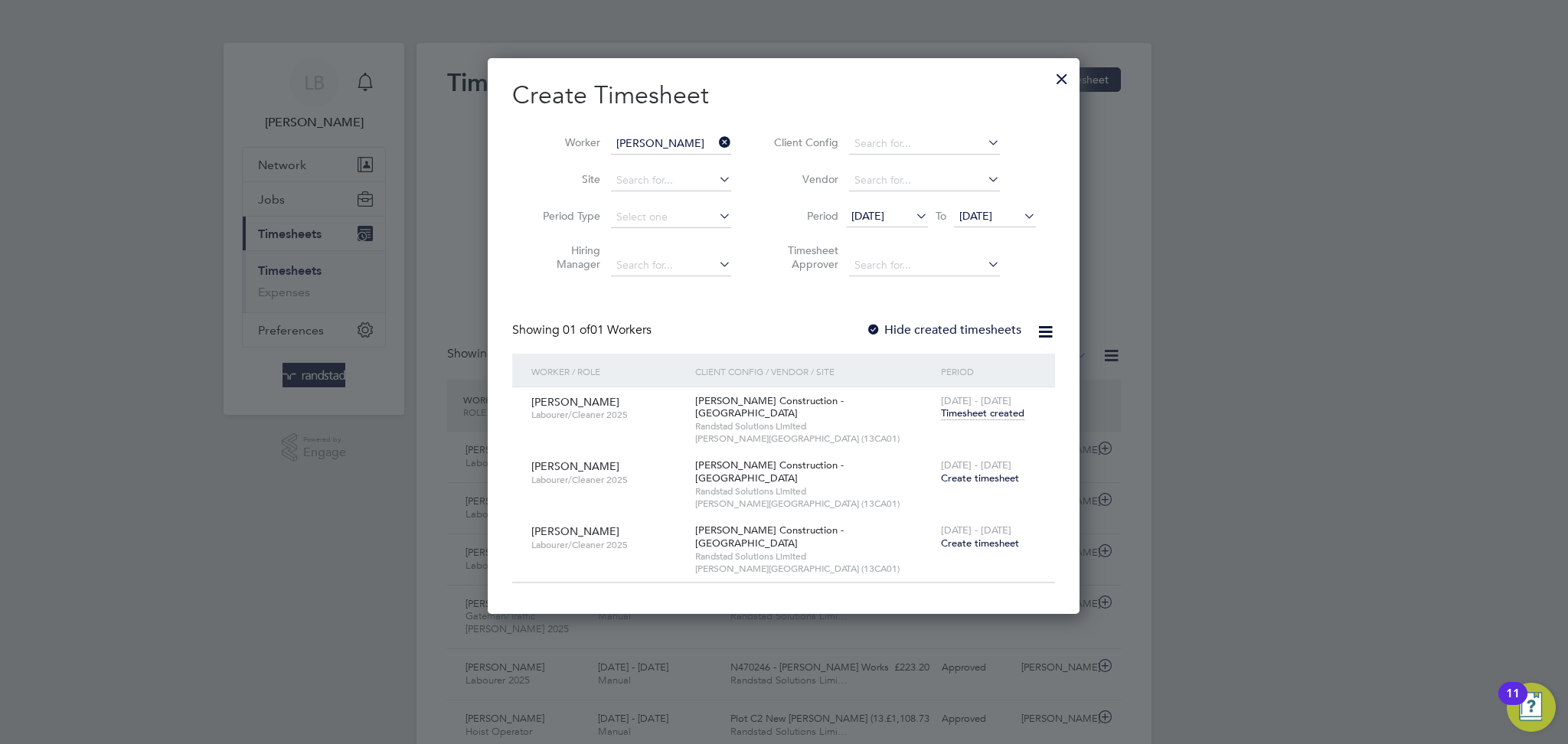
click at [319, 223] on div at bounding box center [784, 372] width 1568 height 744
click at [318, 225] on div at bounding box center [784, 372] width 1568 height 744
click at [1063, 89] on div at bounding box center [1062, 74] width 28 height 28
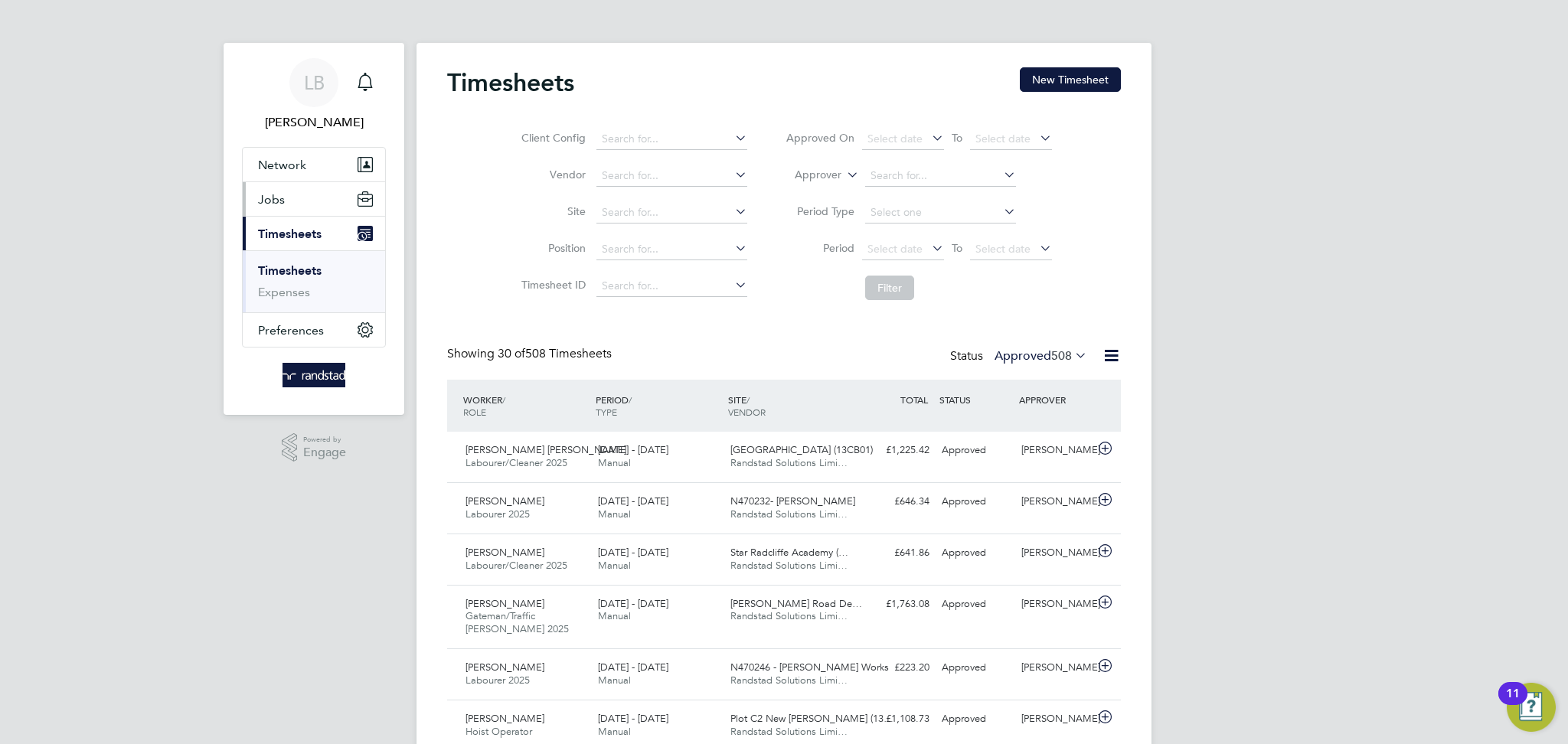
click at [287, 203] on button "Jobs" at bounding box center [314, 199] width 142 height 33
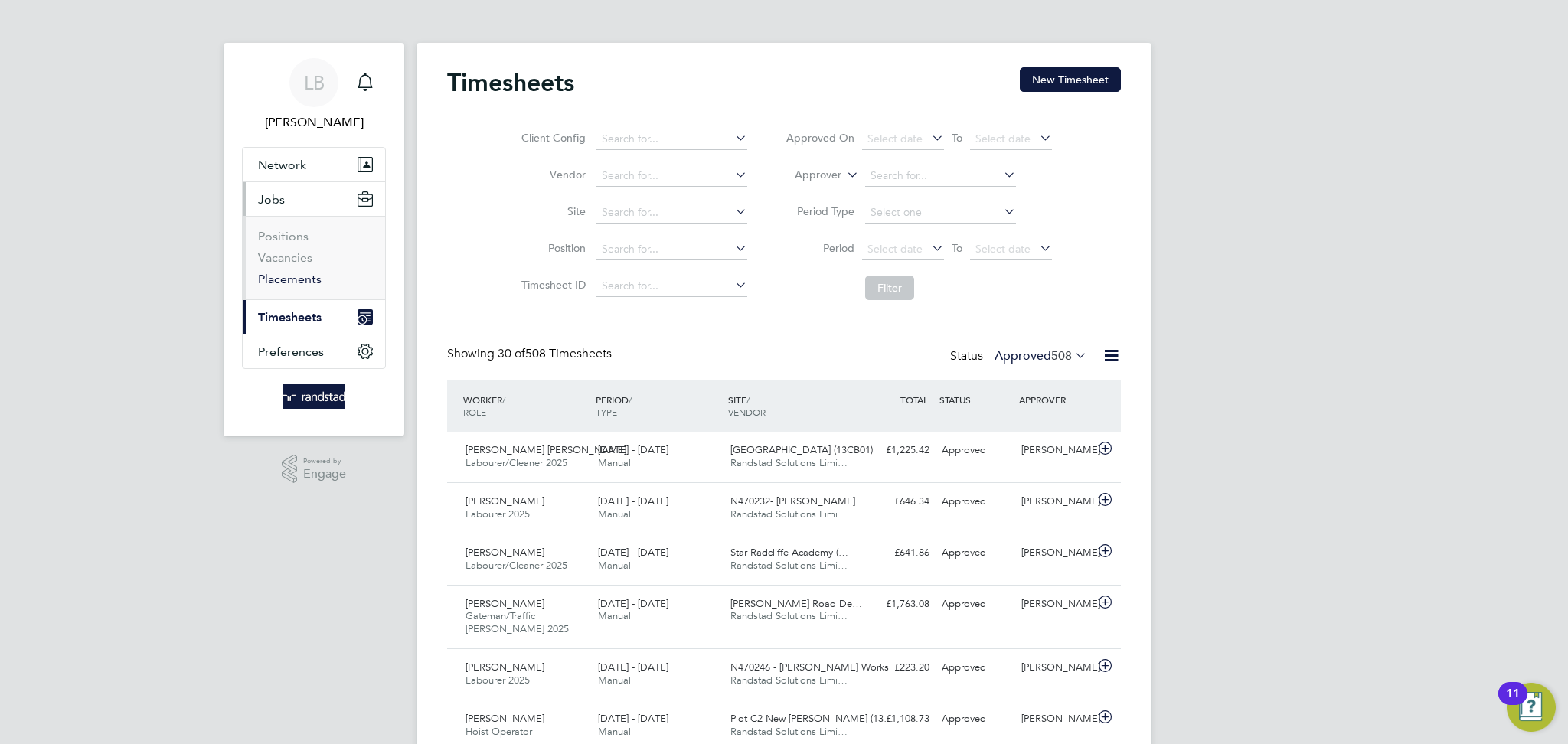
click at [292, 285] on link "Placements" at bounding box center [290, 279] width 64 height 14
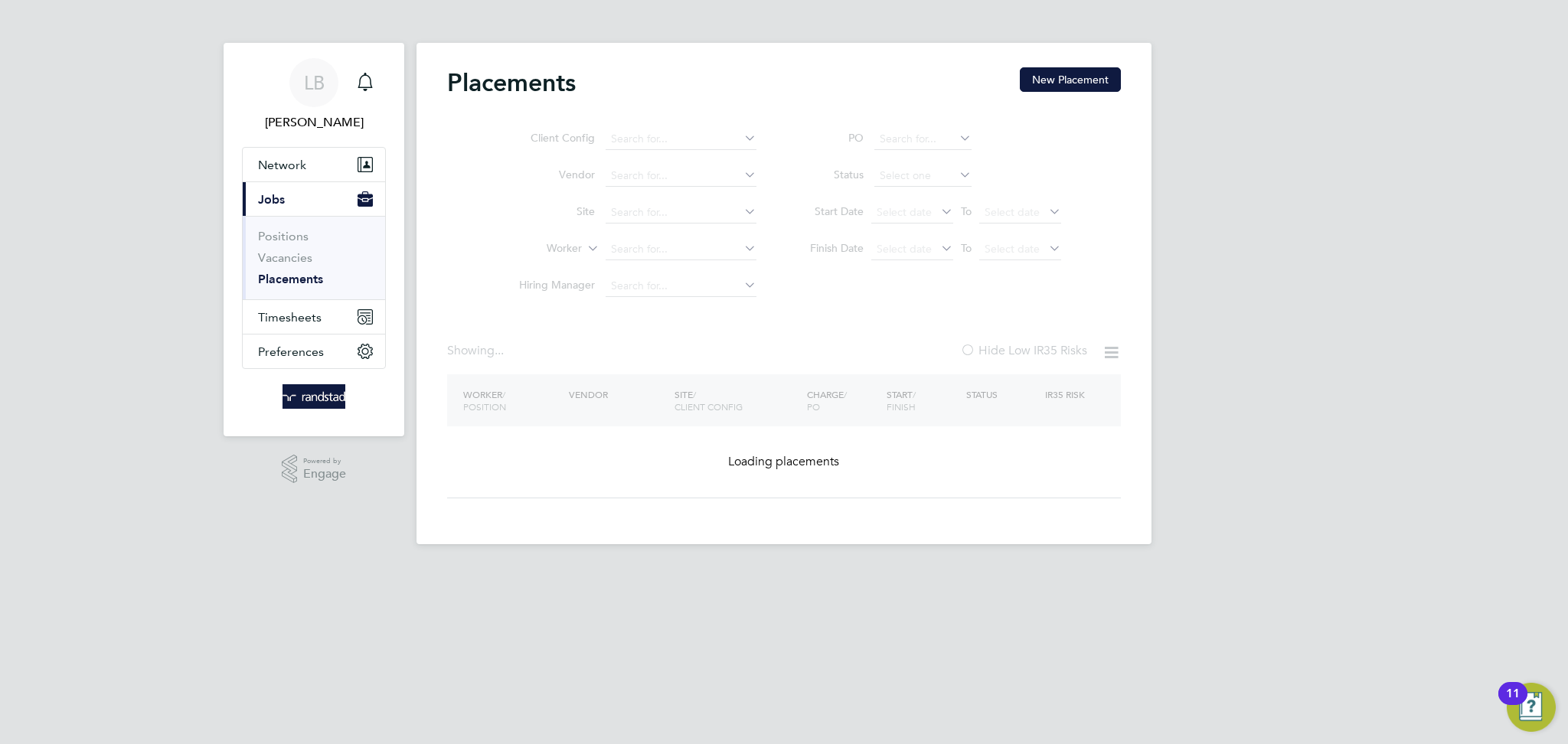
click at [651, 246] on ul "Client Config Vendor Site Worker Hiring Manager" at bounding box center [632, 213] width 288 height 184
click at [651, 246] on input at bounding box center [681, 249] width 151 height 22
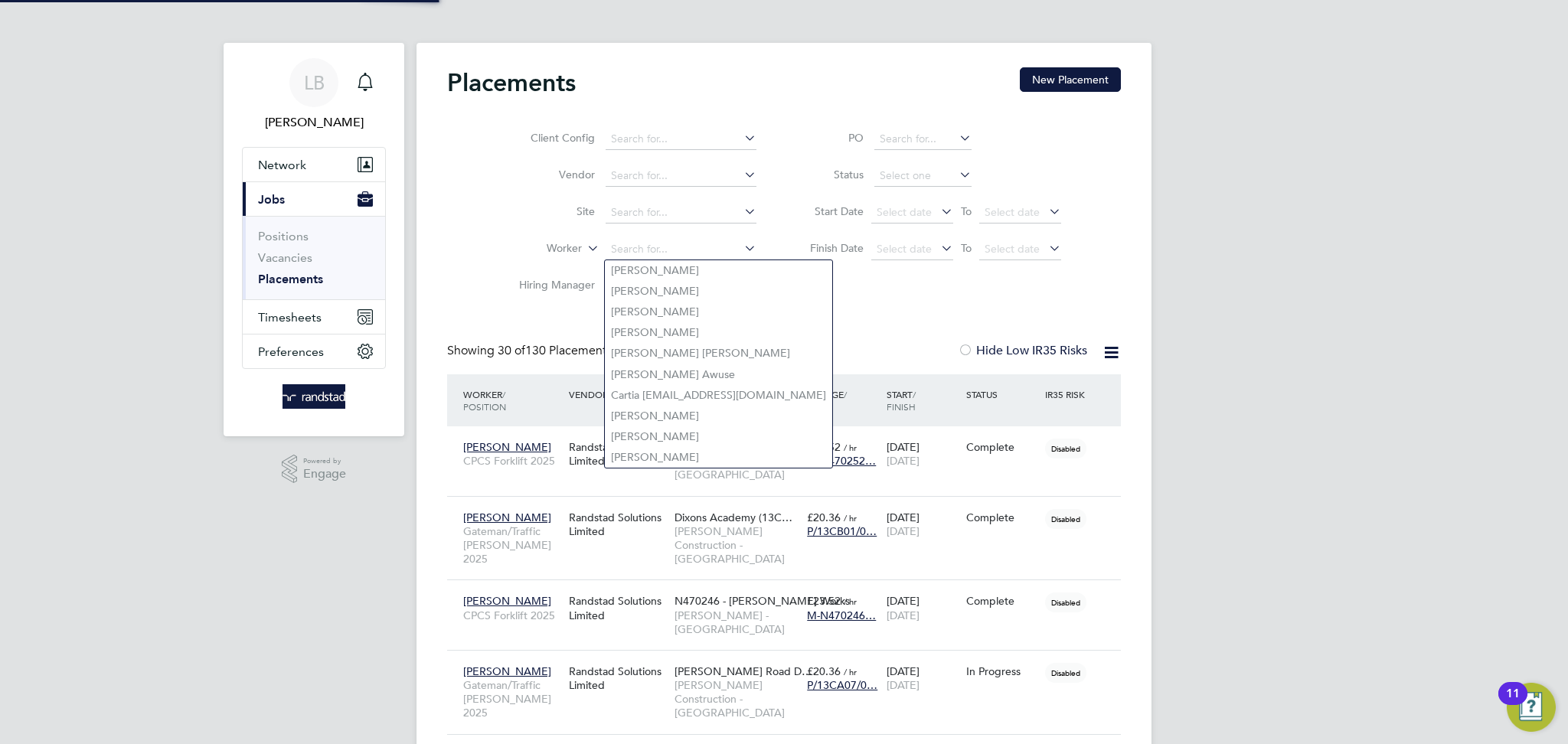
click at [651, 246] on input at bounding box center [681, 249] width 151 height 22
paste input "Zainab Lawal"
click at [651, 246] on input at bounding box center [681, 249] width 151 height 22
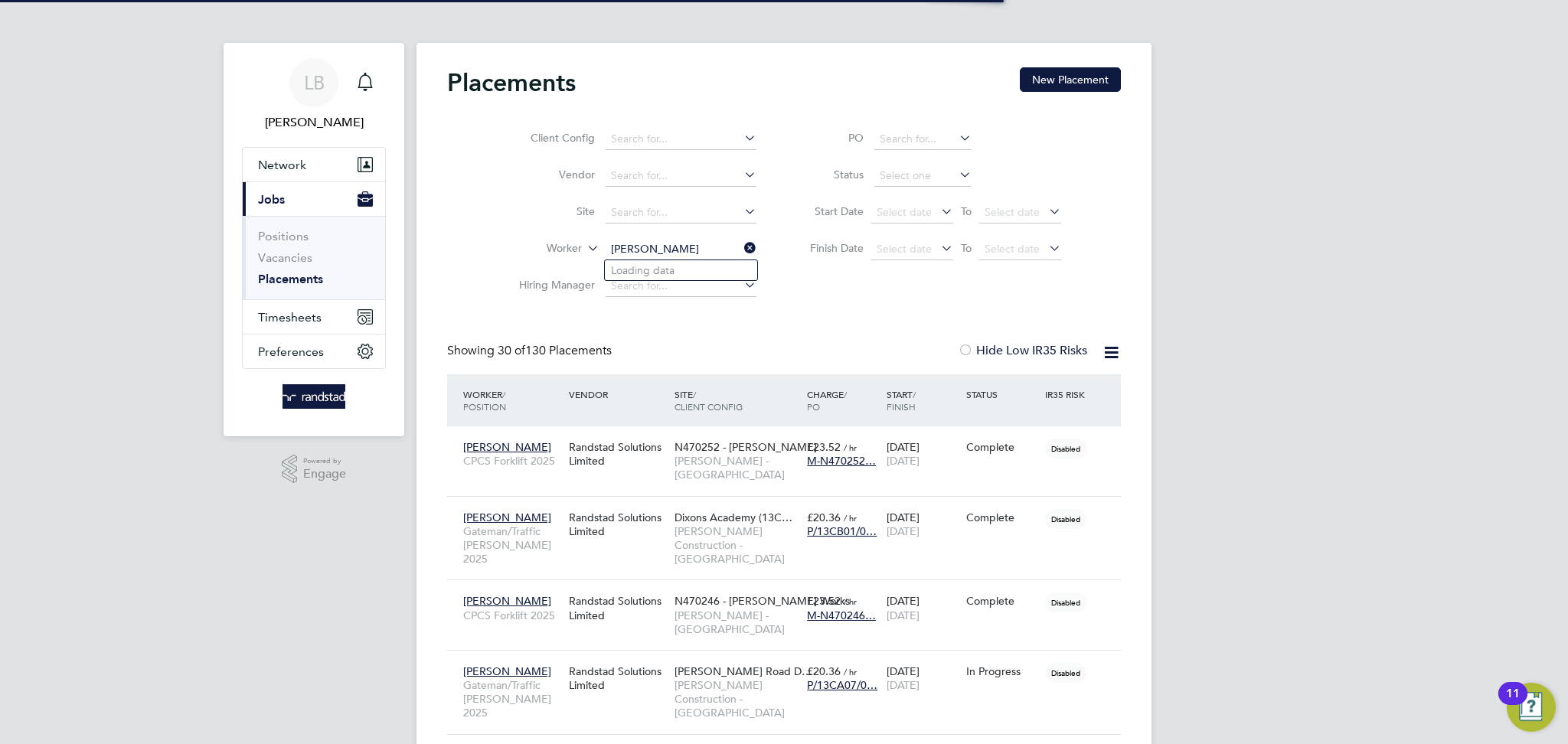
type input "Zainab Lawal"
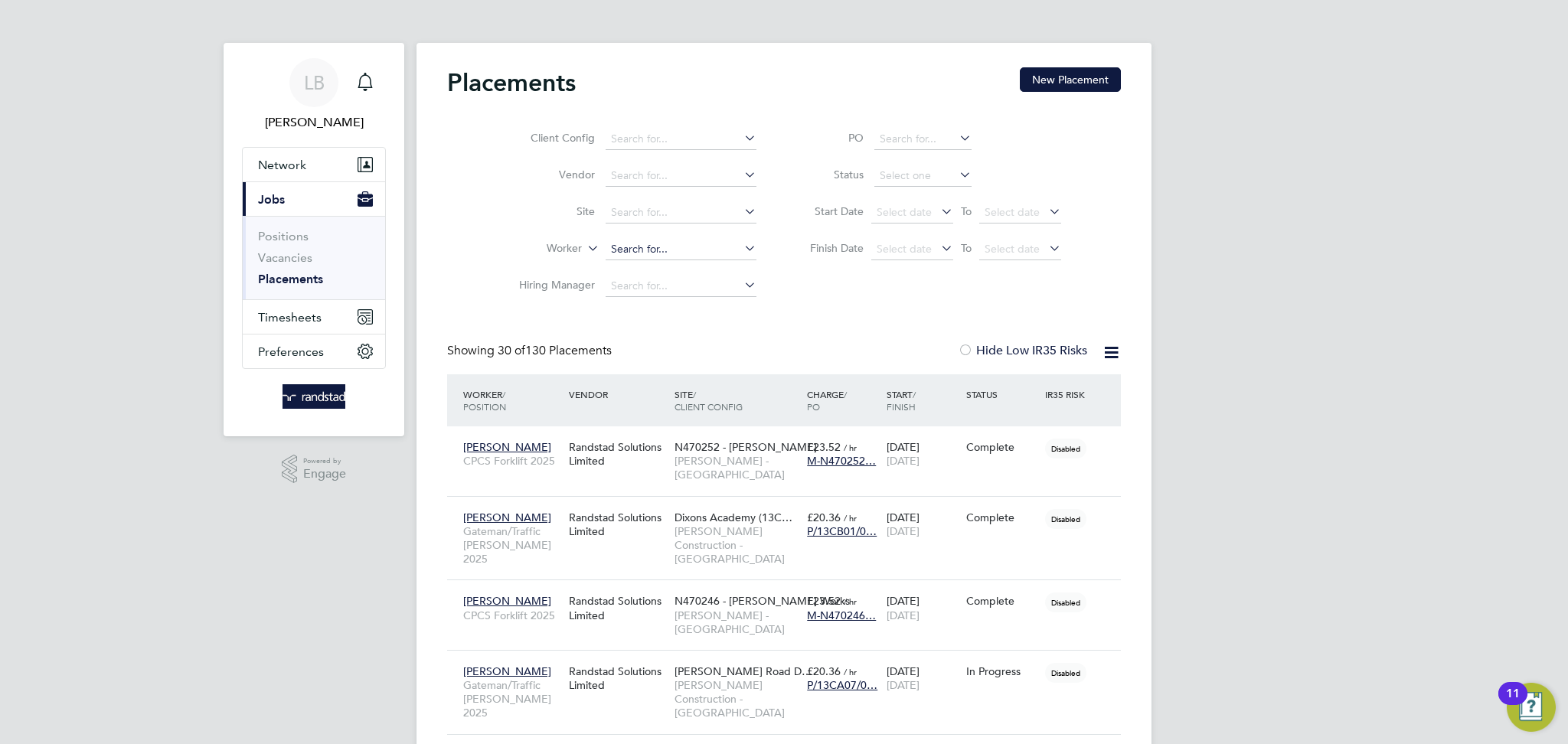
click at [654, 256] on input at bounding box center [681, 249] width 151 height 22
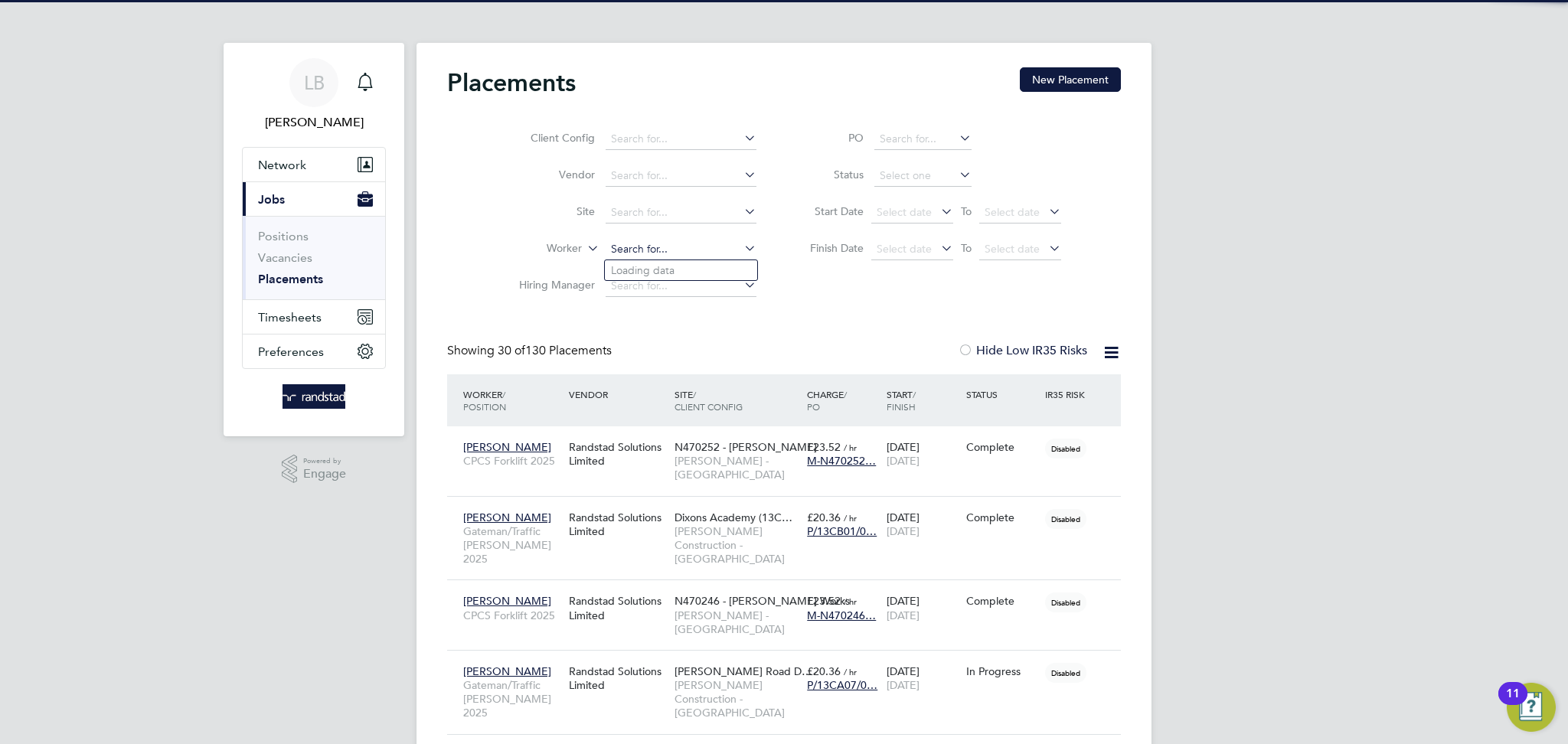
type input "v"
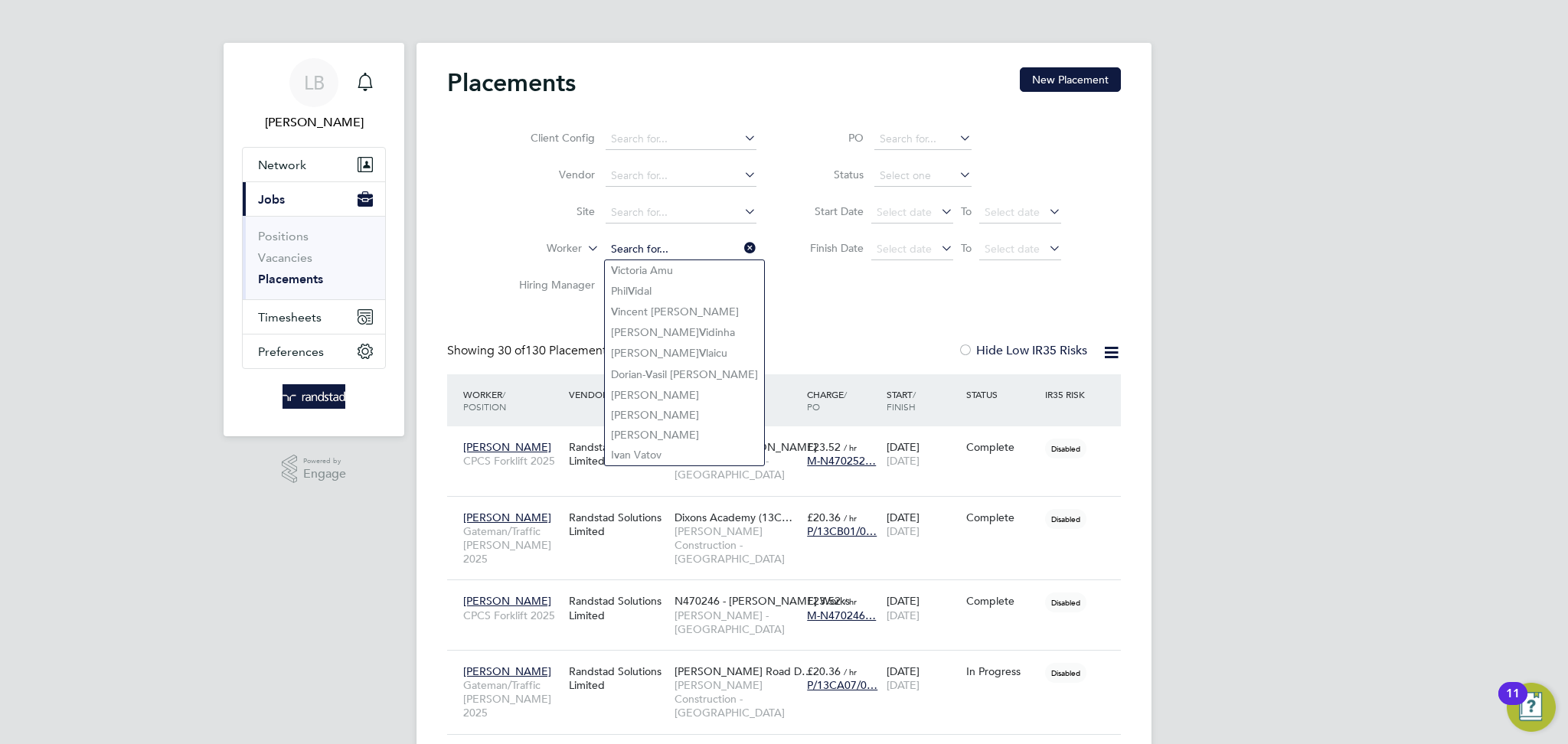
paste input "Zainab Lawal"
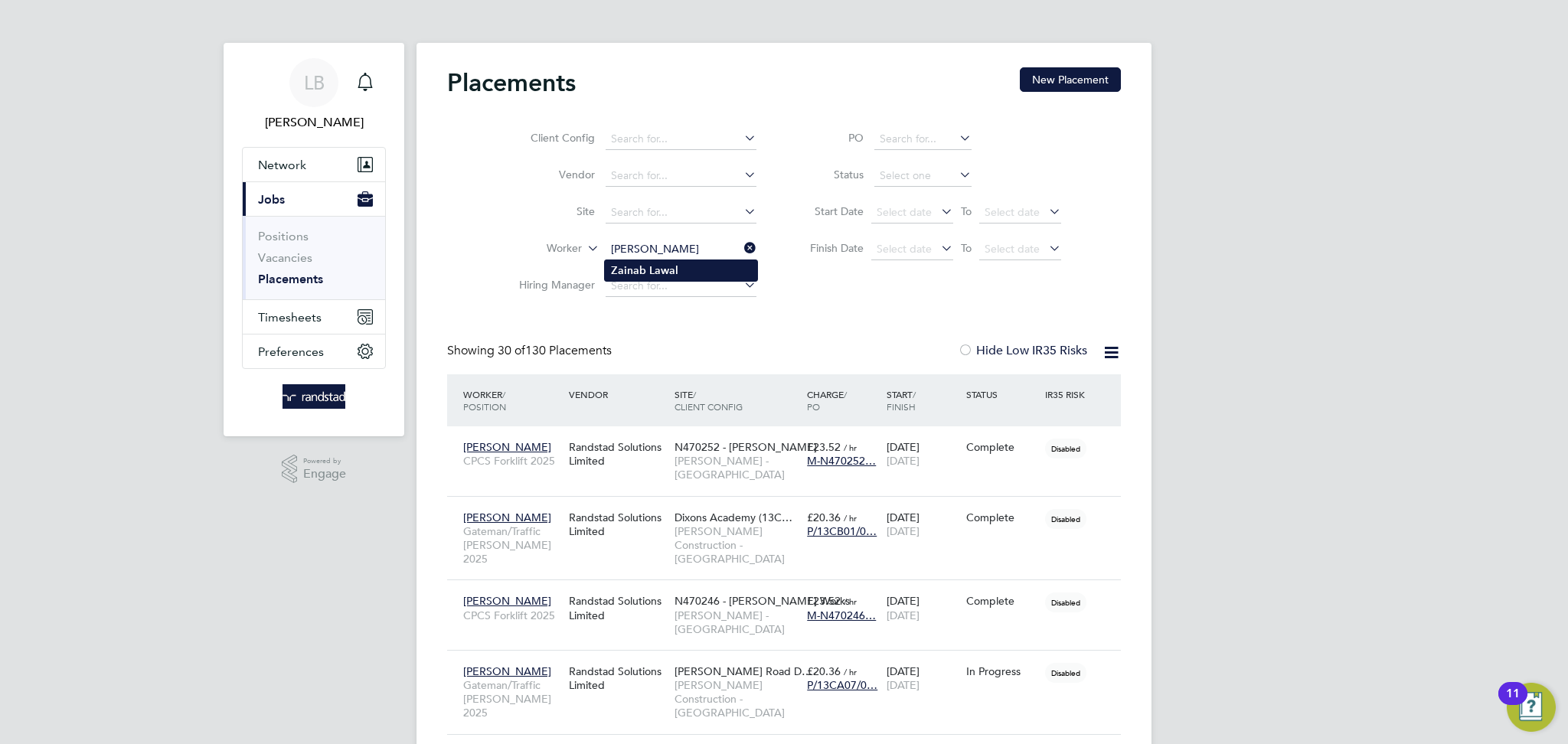
type input "Zainab Lawal"
click at [666, 271] on b "Lawal" at bounding box center [664, 271] width 29 height 13
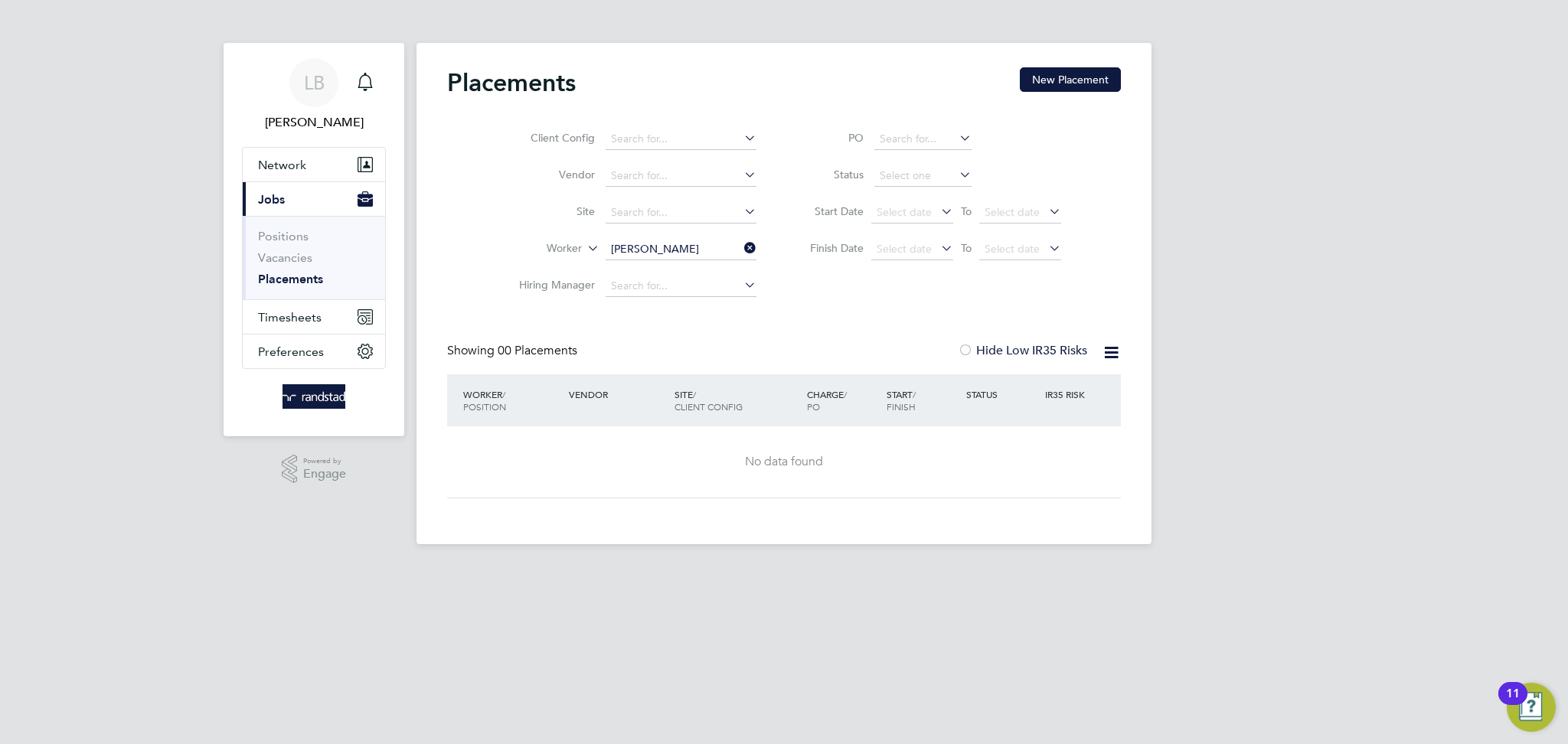
click at [996, 353] on label "Hide Low IR35 Risks" at bounding box center [1022, 351] width 130 height 15
click at [636, 212] on input at bounding box center [681, 213] width 151 height 22
click at [649, 229] on b "Newhouse" at bounding box center [655, 234] width 89 height 13
type input "Newhouse Academy (13CA01)"
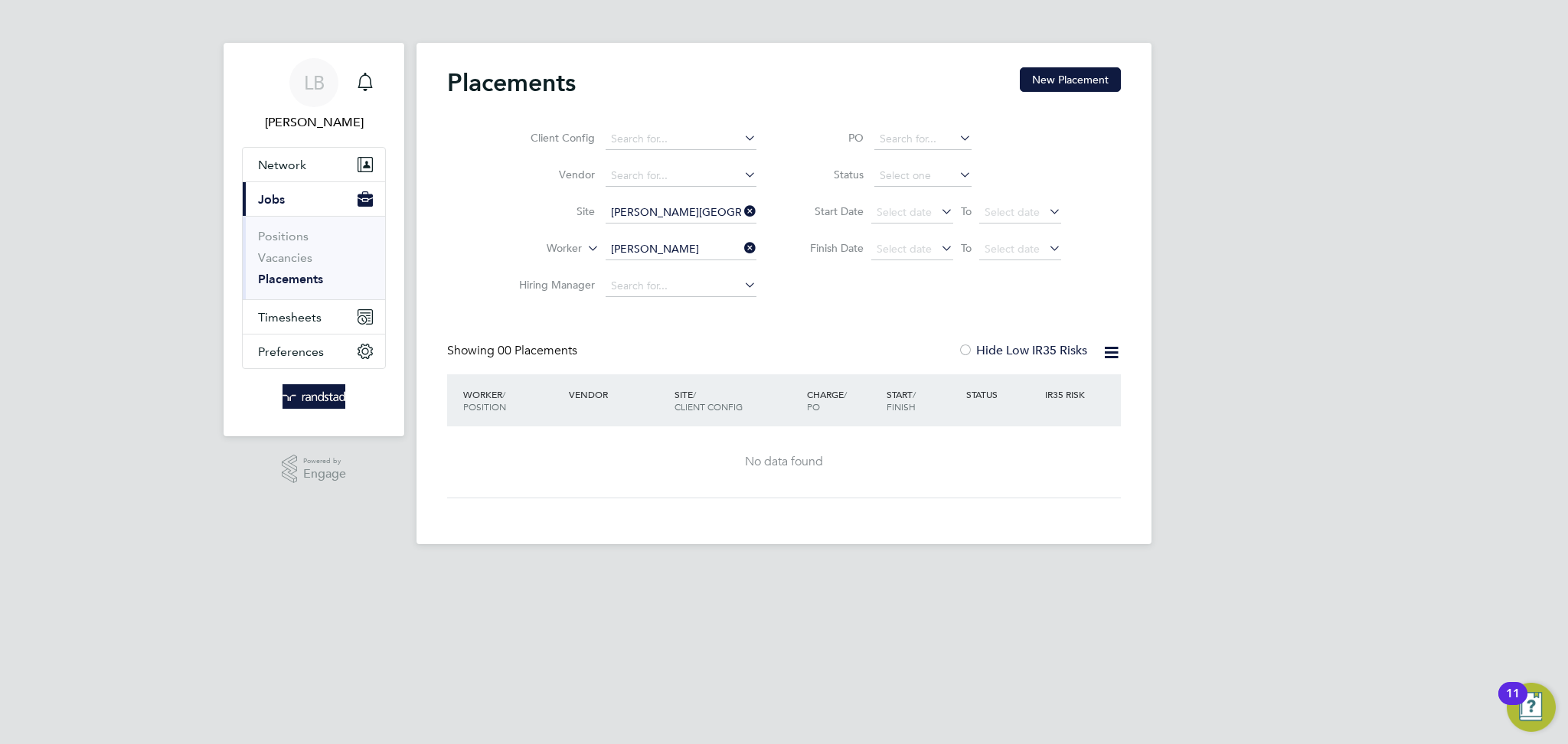
click at [750, 257] on input "Zainab Lawal" at bounding box center [681, 249] width 151 height 22
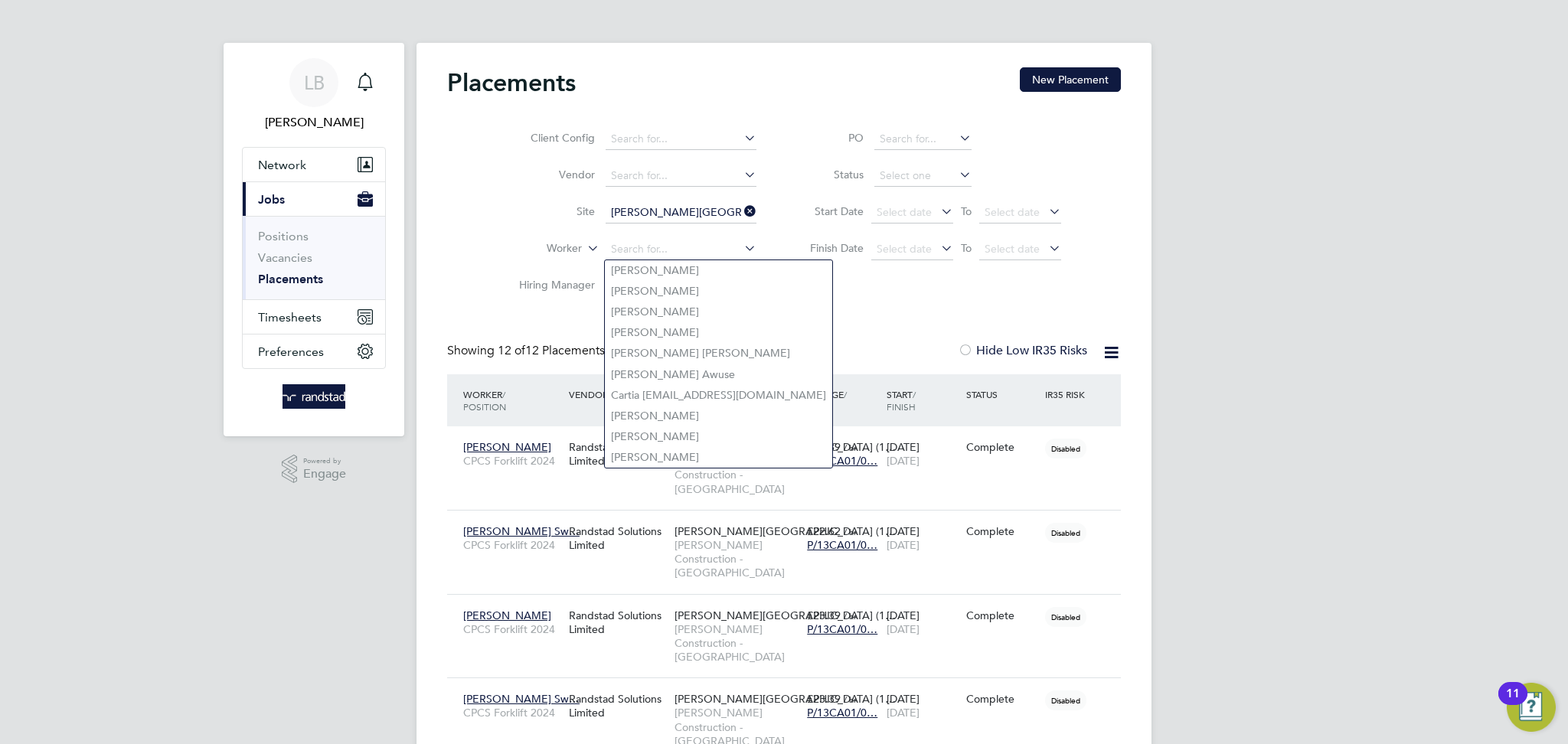
click at [884, 351] on div "Showing 12 of 12 Placements Hide Low IR35 Risks" at bounding box center [784, 359] width 674 height 32
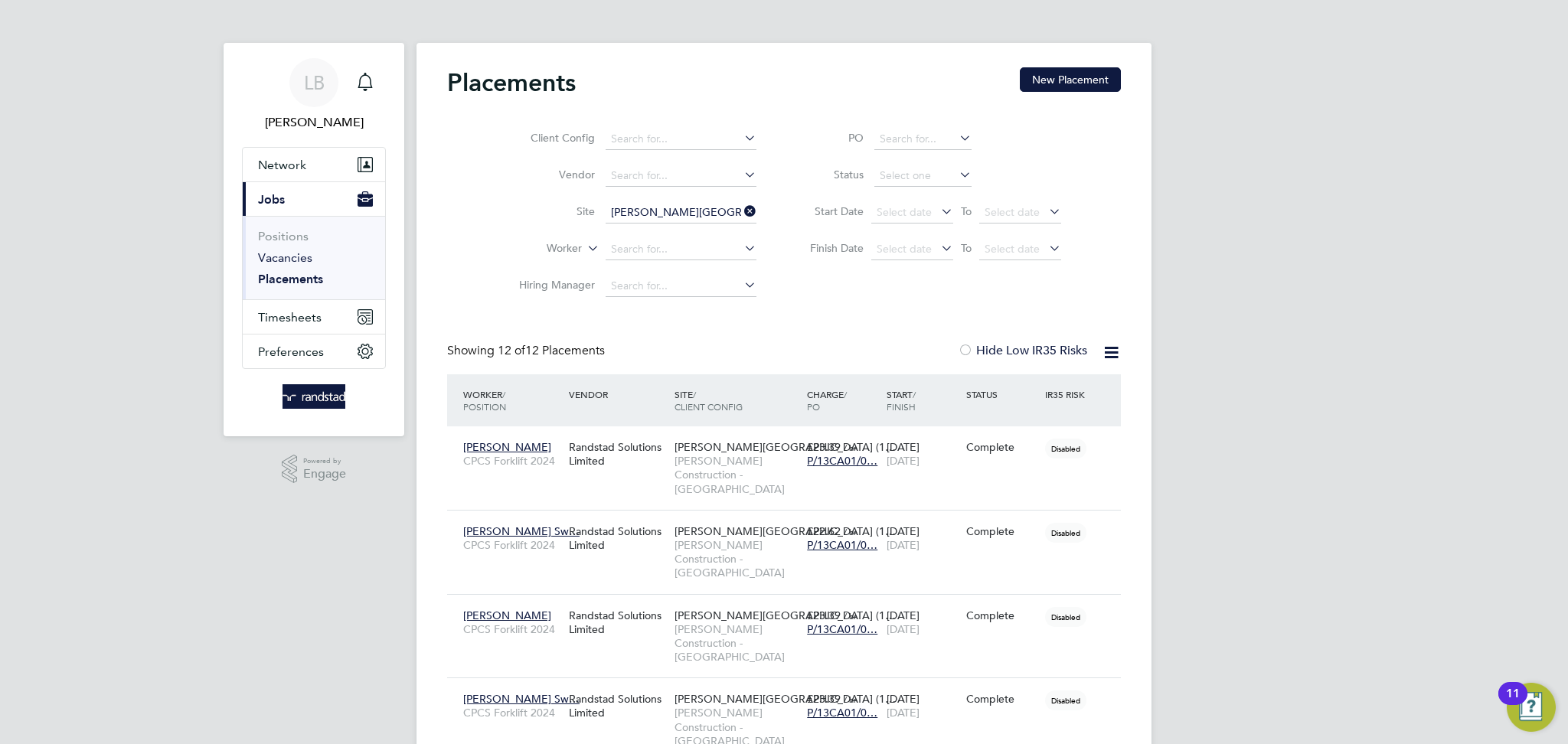
click at [299, 259] on link "Vacancies" at bounding box center [285, 257] width 54 height 14
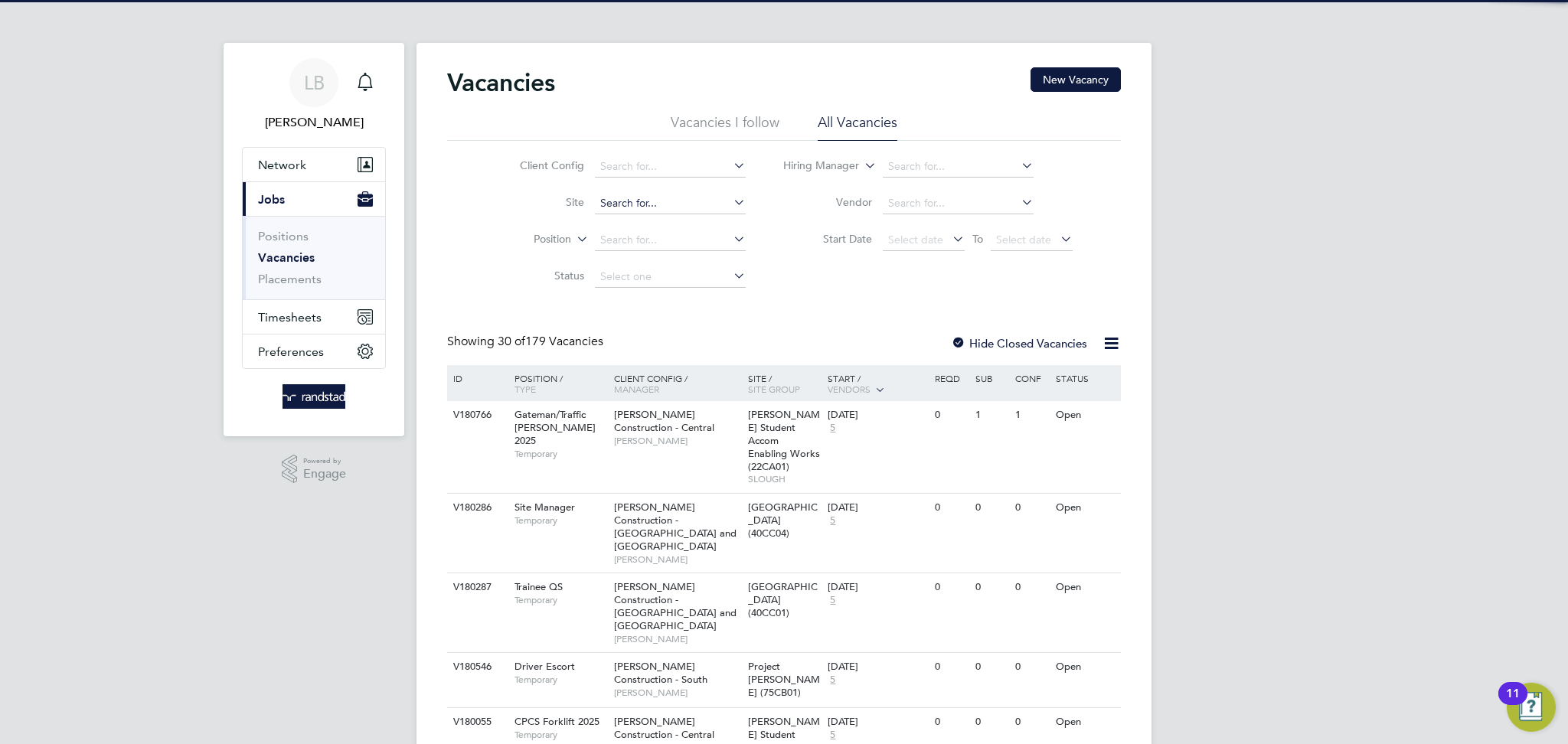
click at [642, 205] on input at bounding box center [671, 204] width 151 height 22
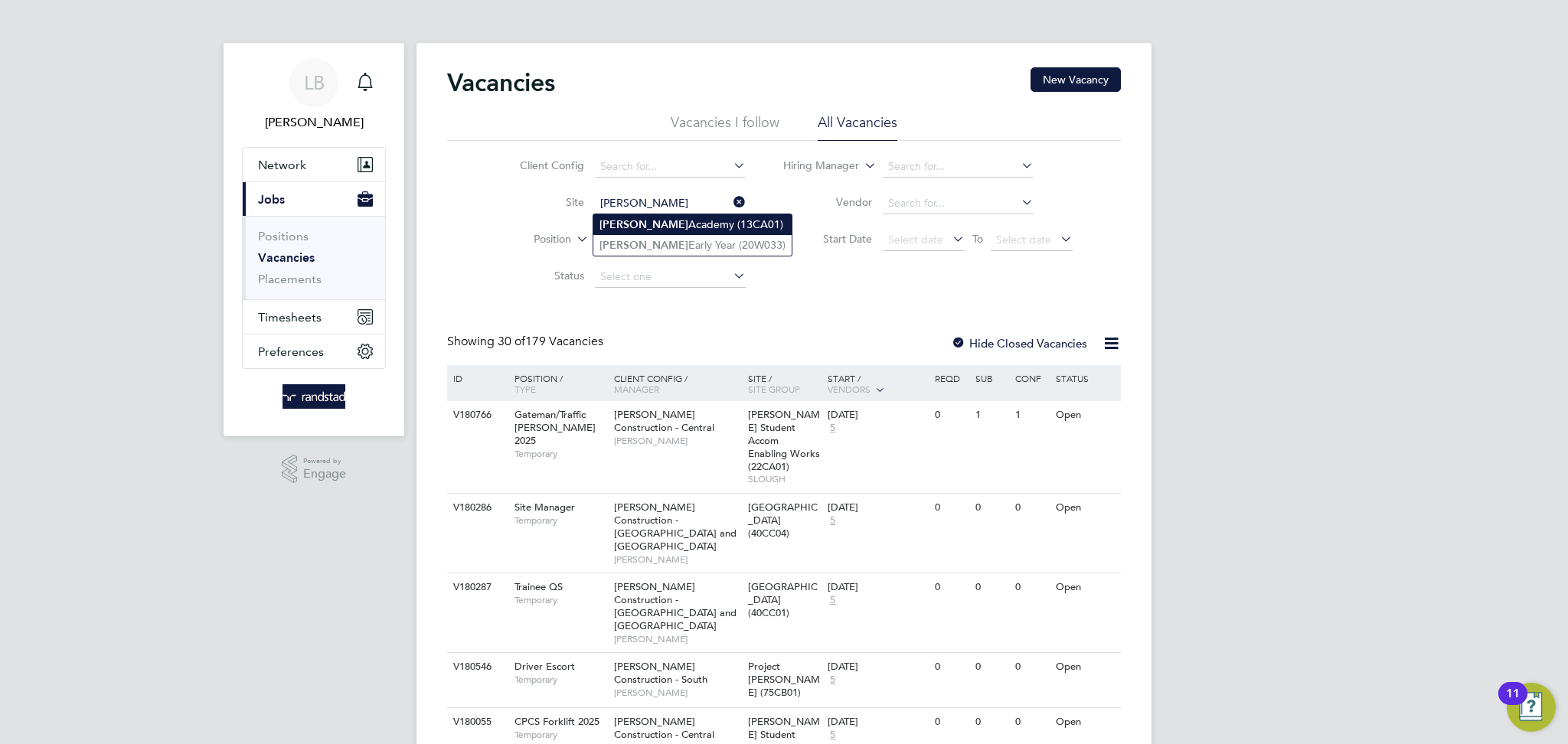
click at [660, 229] on li "Newhouse Academy (13CA01)" at bounding box center [692, 224] width 198 height 21
type input "Newhouse Academy (13CA01)"
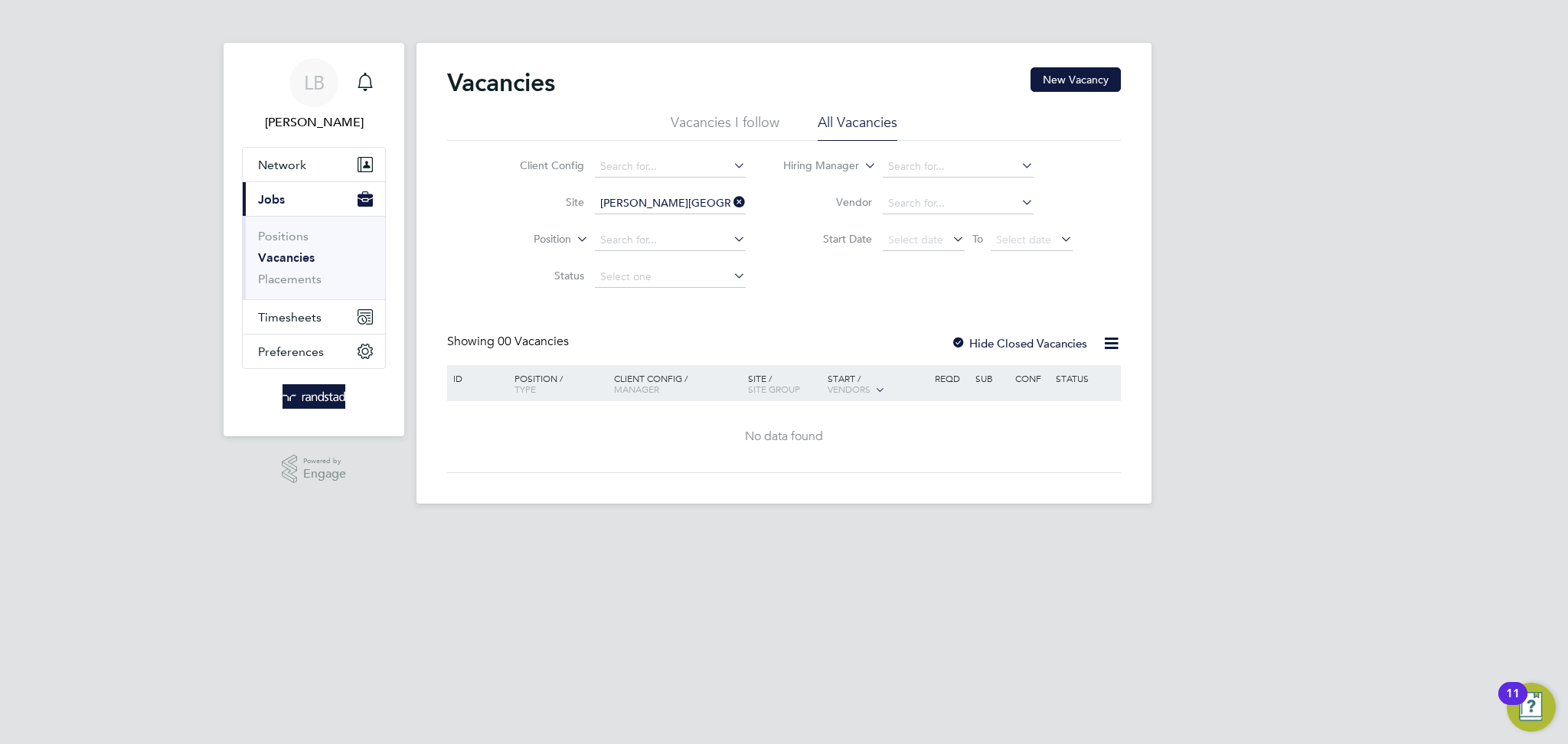
click at [981, 346] on label "Hide Closed Vacancies" at bounding box center [1019, 343] width 136 height 14
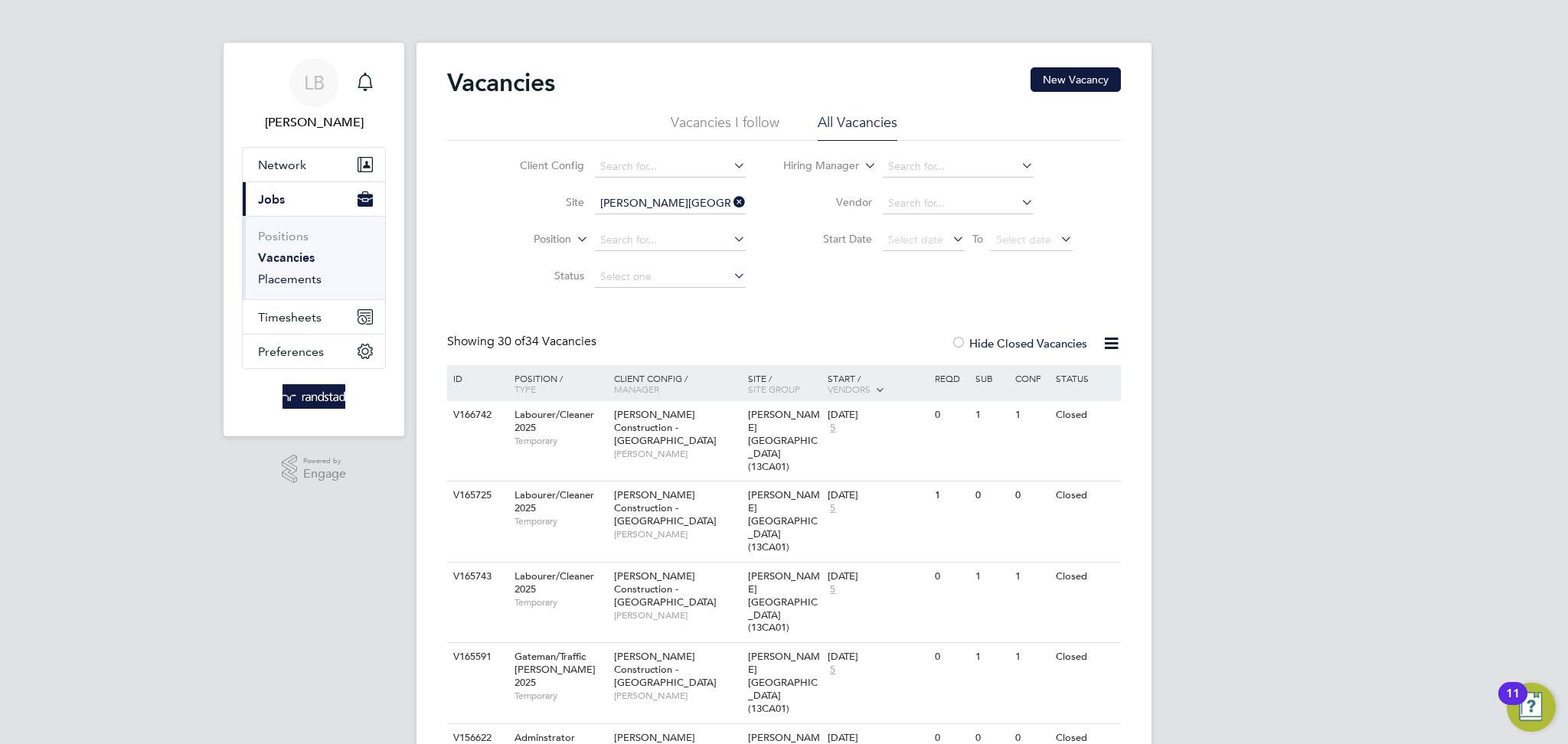
click at [278, 276] on link "Placements" at bounding box center [290, 279] width 64 height 14
